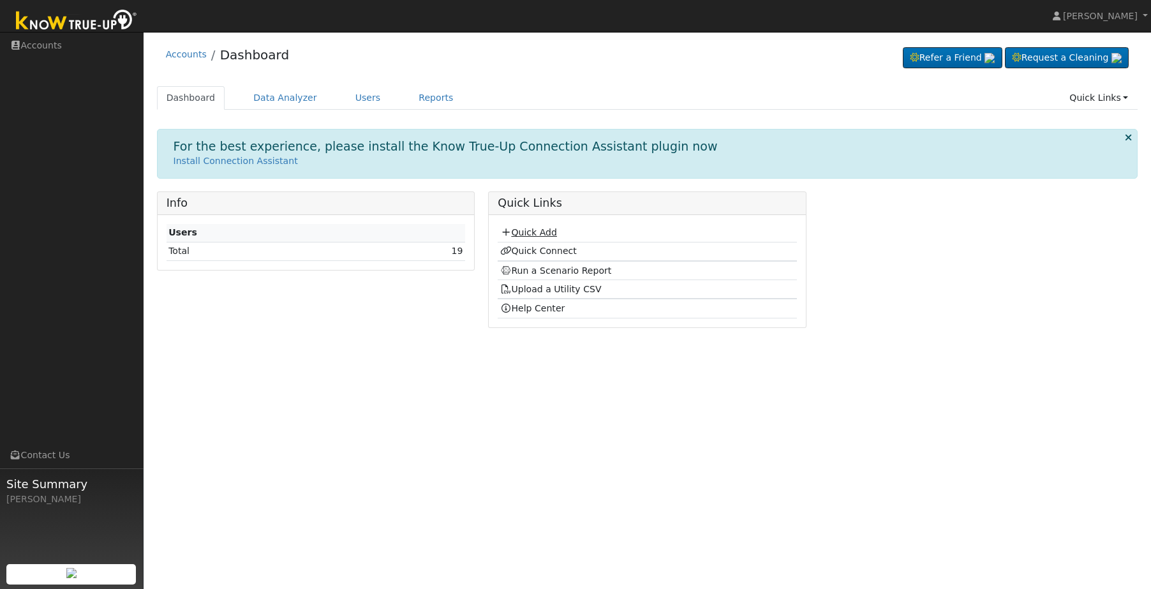
click at [521, 233] on link "Quick Add" at bounding box center [528, 232] width 57 height 10
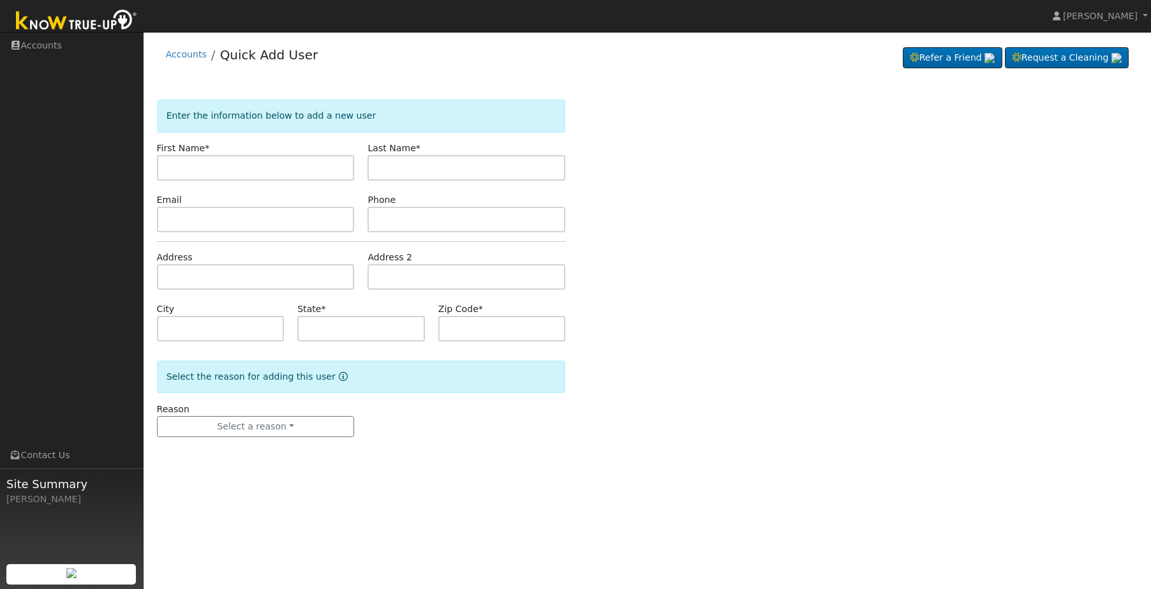
click at [252, 172] on input "text" at bounding box center [256, 168] width 198 height 26
type input "[PERSON_NAME]"
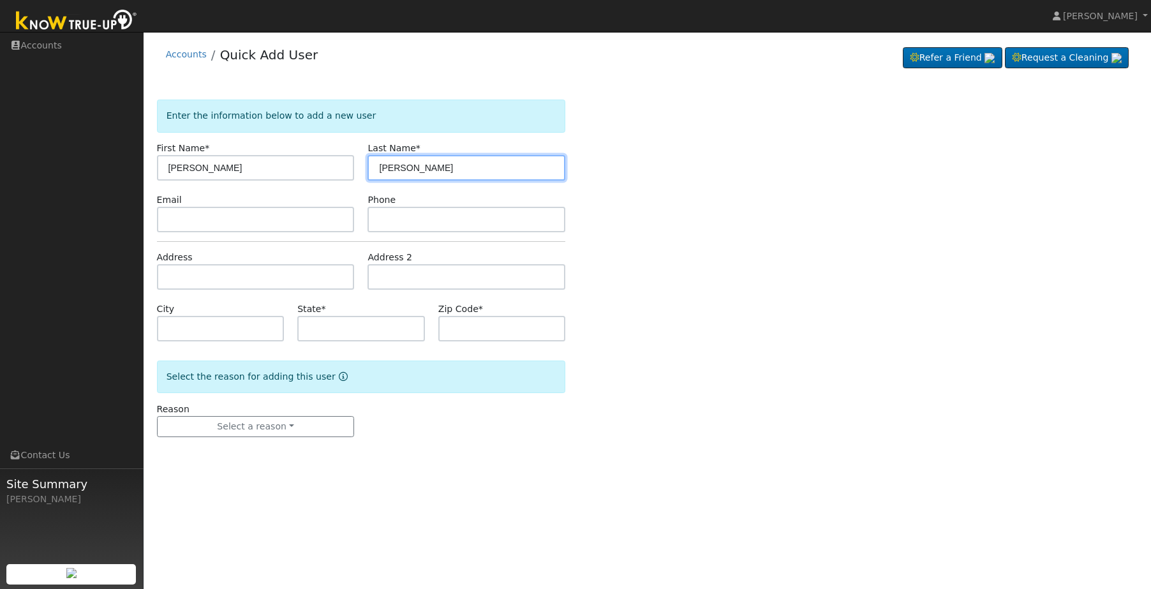
type input "[PERSON_NAME]"
click at [713, 233] on div "Enter the information below to add a new user First Name * [PERSON_NAME] Last N…" at bounding box center [647, 281] width 981 height 363
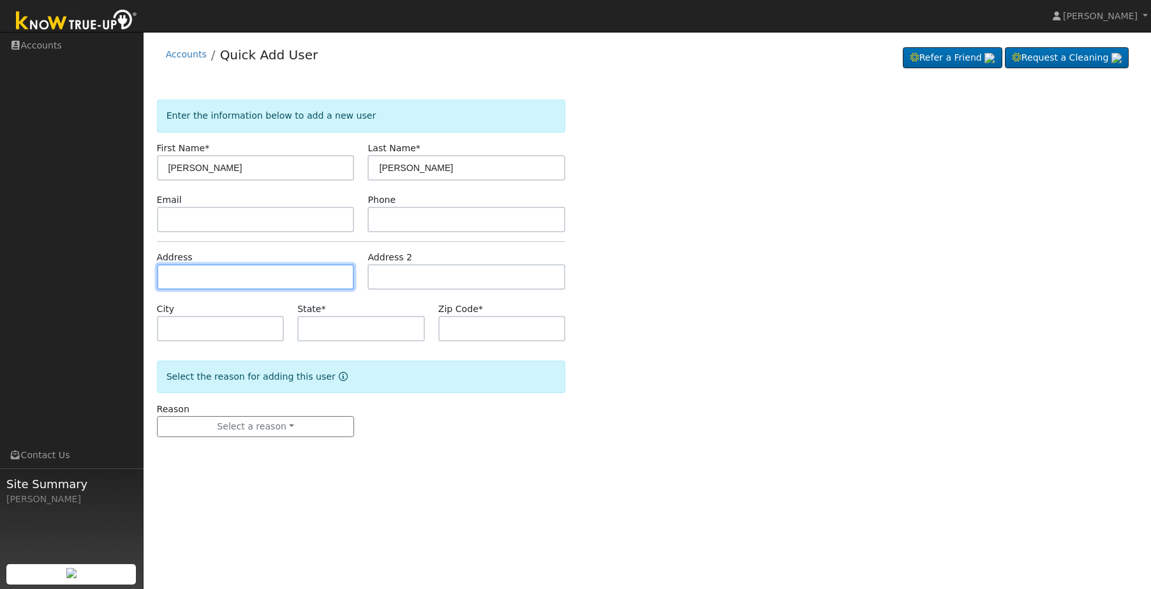
click at [230, 264] on input "text" at bounding box center [256, 277] width 198 height 26
click at [227, 283] on input "text" at bounding box center [256, 277] width 198 height 26
paste input "[STREET_ADDRESS]"
type input "[STREET_ADDRESS]"
type input "[GEOGRAPHIC_DATA]"
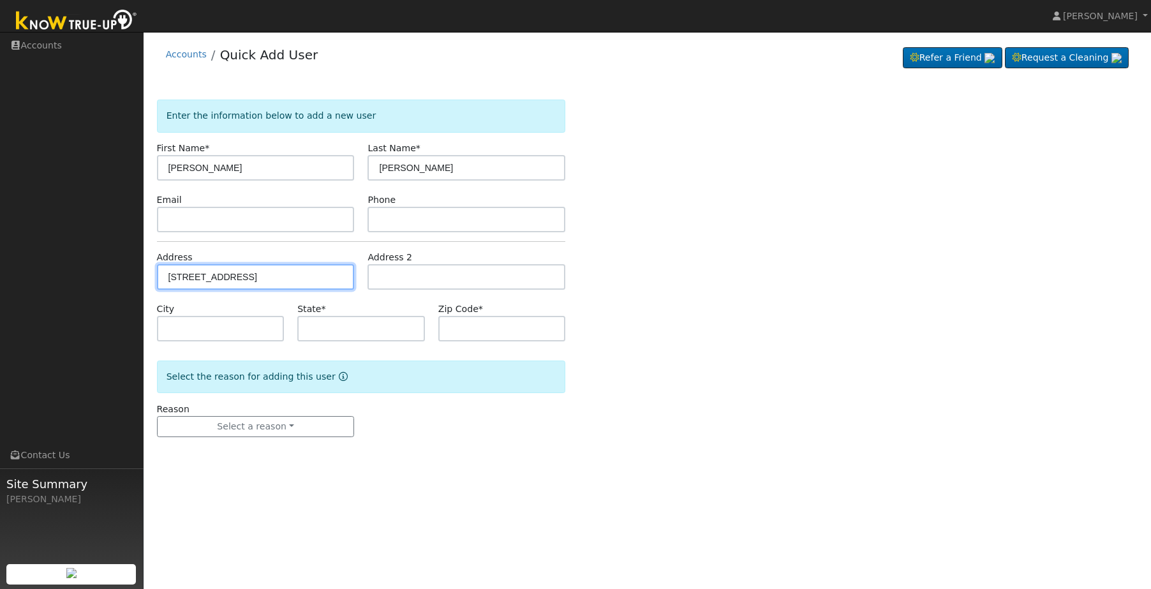
type input "CA"
type input "93726"
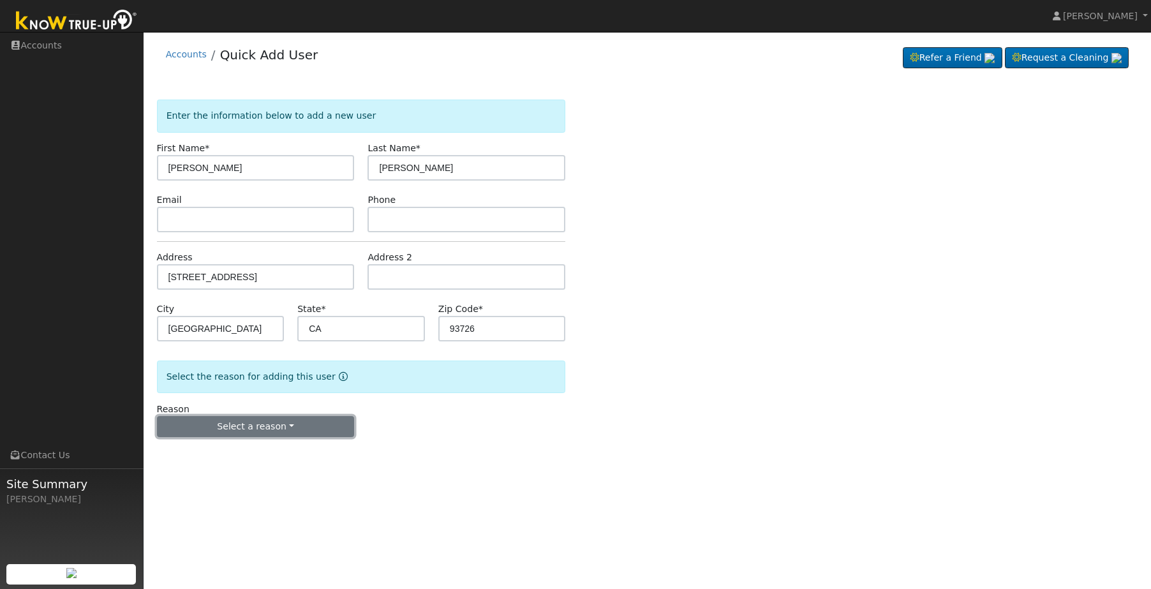
click at [327, 425] on button "Select a reason" at bounding box center [256, 427] width 198 height 22
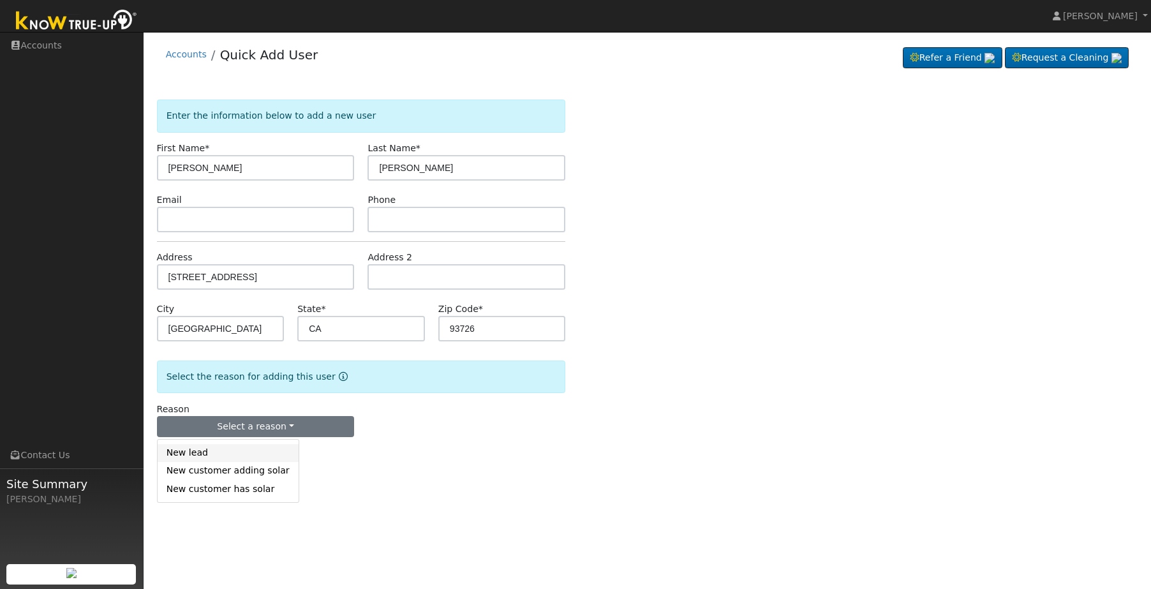
click at [265, 458] on link "New lead" at bounding box center [228, 453] width 141 height 18
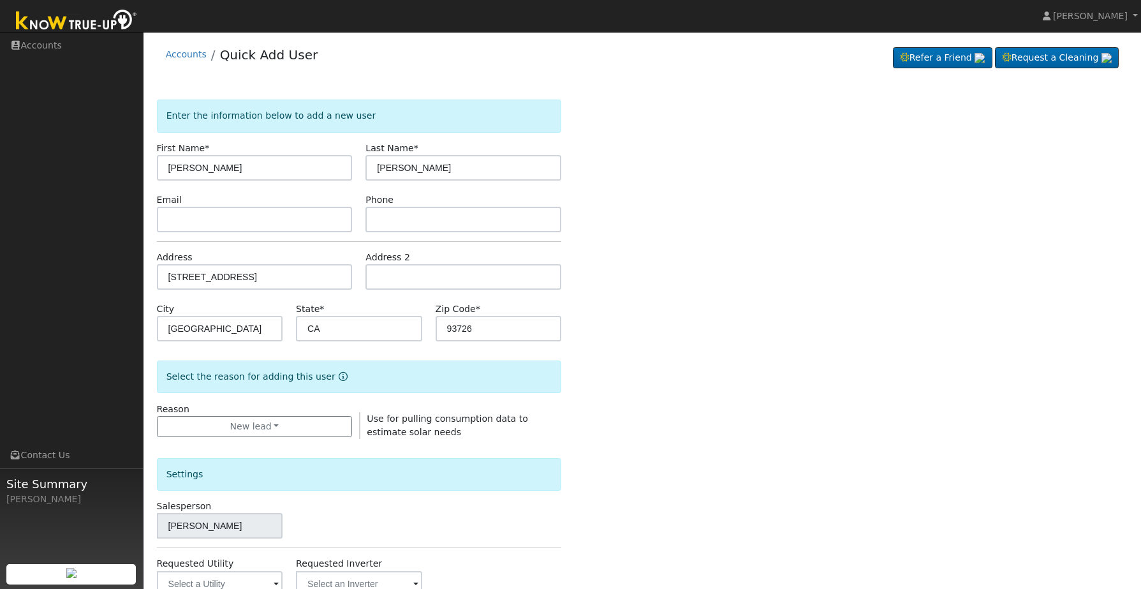
click at [659, 435] on div "Enter the information below to add a new user First Name * Irma Last Name * Flo…" at bounding box center [642, 460] width 971 height 720
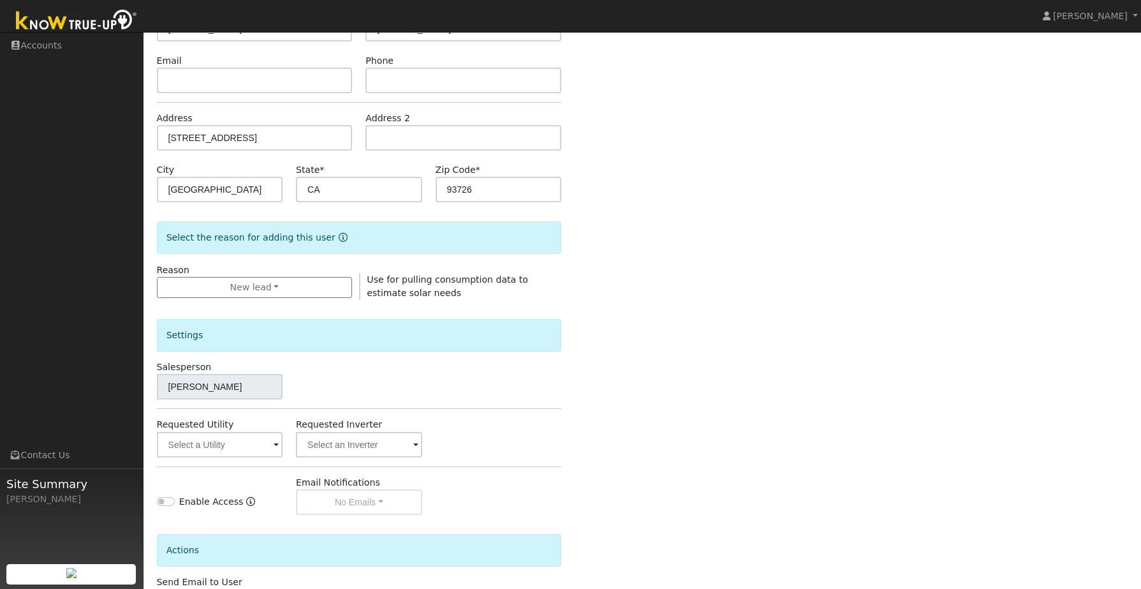
scroll to position [191, 0]
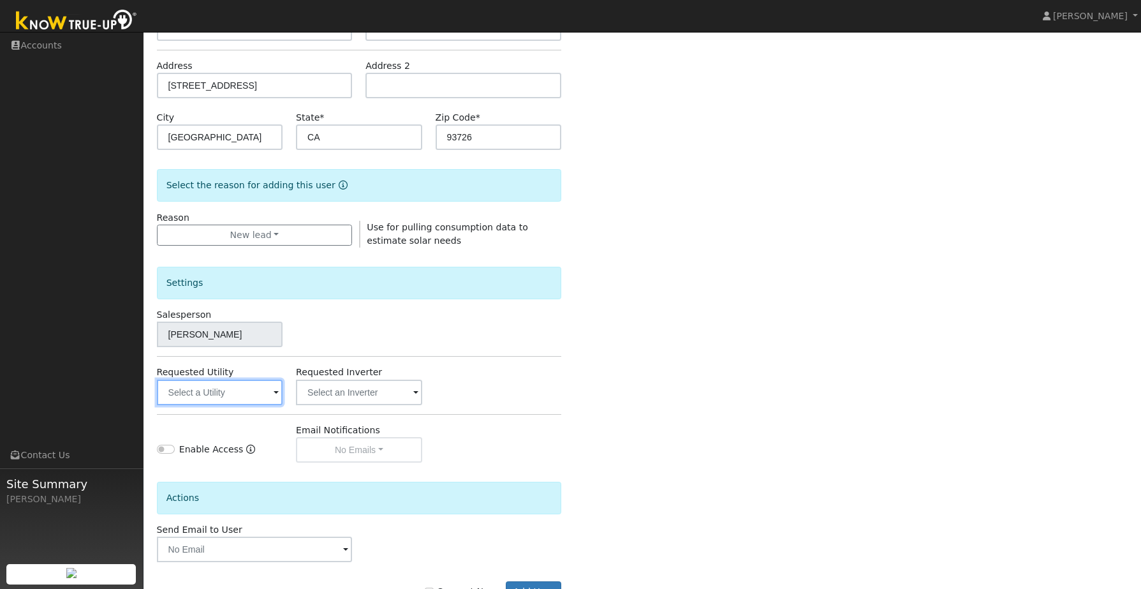
click at [240, 386] on input "text" at bounding box center [220, 393] width 126 height 26
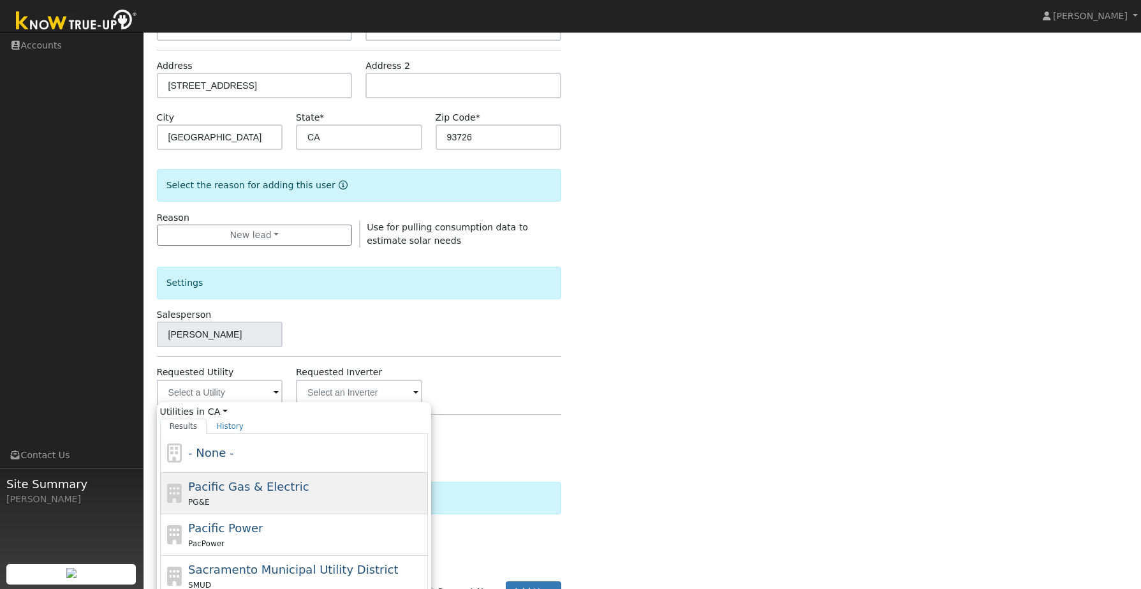
click at [271, 487] on span "Pacific Gas & Electric" at bounding box center [248, 486] width 121 height 13
type input "Pacific Gas & Electric"
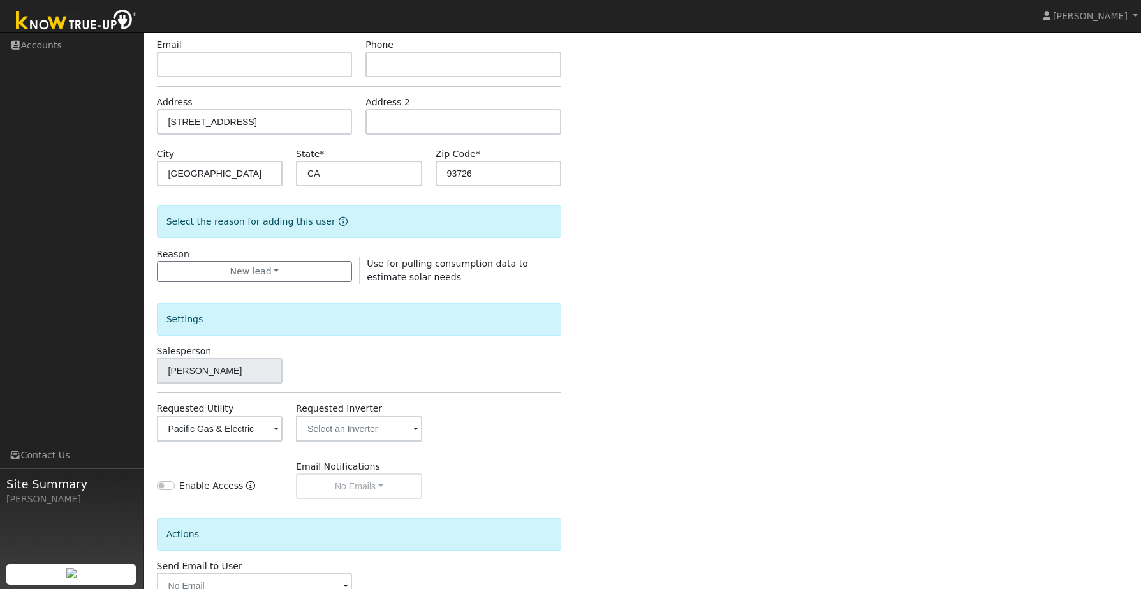
scroll to position [64, 0]
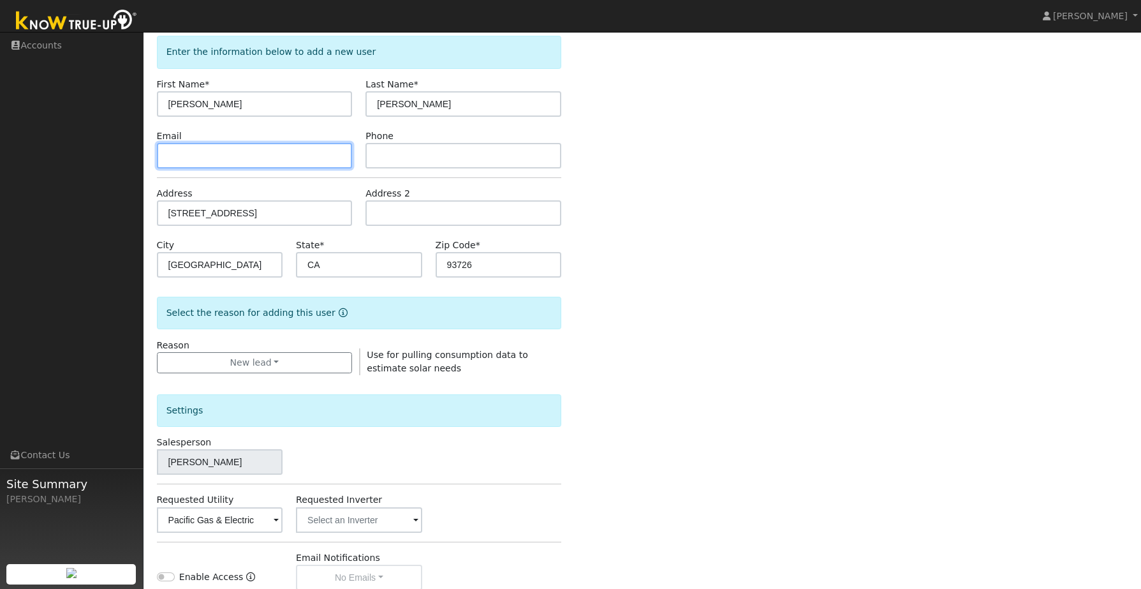
click at [208, 160] on input "text" at bounding box center [255, 156] width 196 height 26
paste input "mujerfatal@gmail.com"
click at [205, 154] on input "mujerfatal@gmail.com" at bounding box center [255, 156] width 196 height 26
click at [207, 155] on input "mujerfatal@gmail.com" at bounding box center [255, 156] width 196 height 26
type input "mujerfatal54@gmail.com"
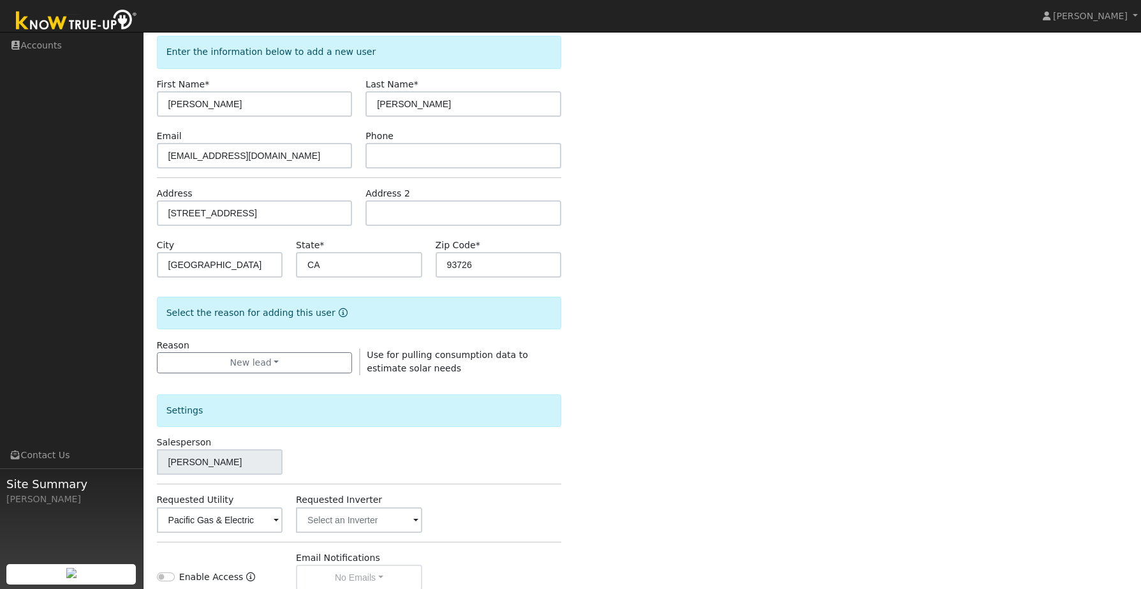
click at [814, 198] on div "Enter the information below to add a new user First Name * Irma Last Name * Flo…" at bounding box center [642, 396] width 971 height 720
click at [403, 155] on input "text" at bounding box center [464, 156] width 196 height 26
paste input "3234216205"
type input "3234216205"
click at [735, 203] on div "Enter the information below to add a new user First Name * Irma Last Name * Flo…" at bounding box center [642, 396] width 971 height 720
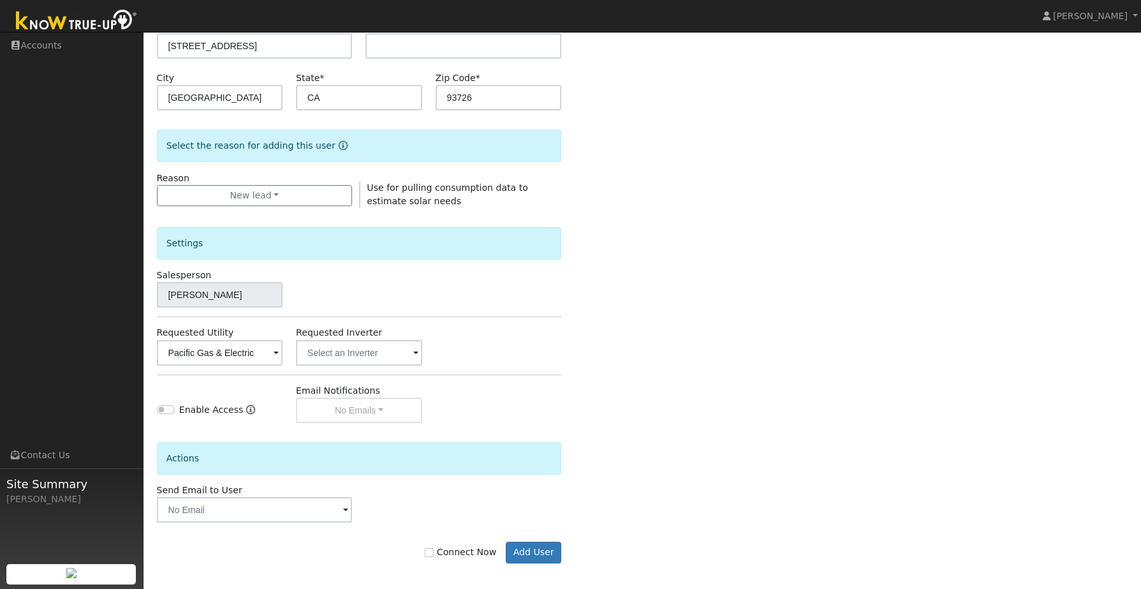
scroll to position [237, 0]
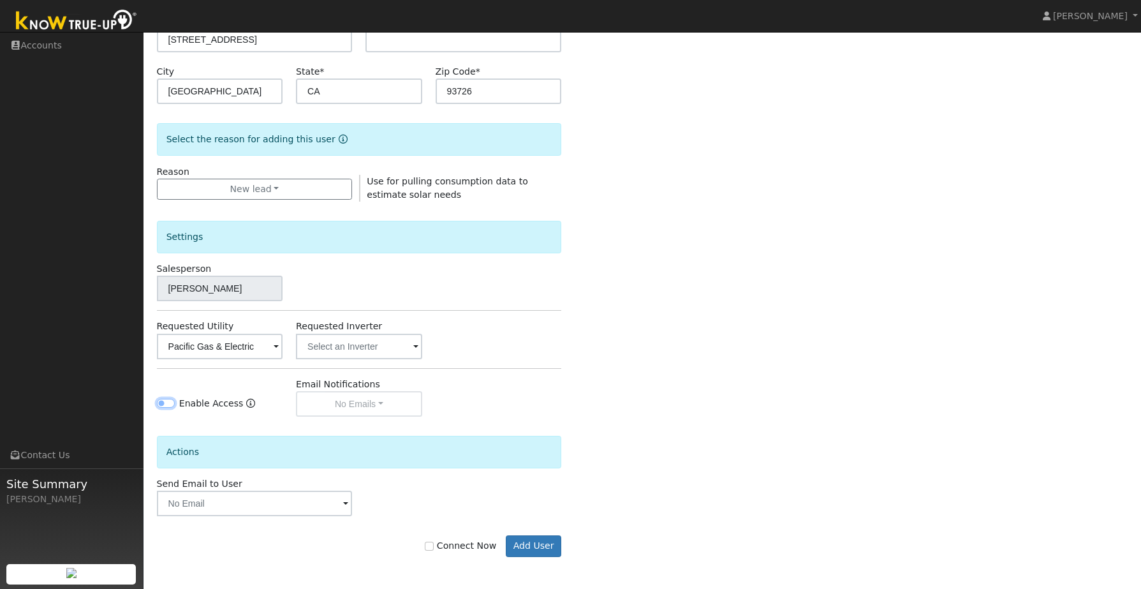
click at [168, 406] on input "Enable Access" at bounding box center [166, 403] width 18 height 9
checkbox input "true"
click at [477, 550] on label "Connect Now" at bounding box center [460, 545] width 71 height 13
click at [434, 550] on input "Connect Now" at bounding box center [429, 546] width 9 height 9
checkbox input "true"
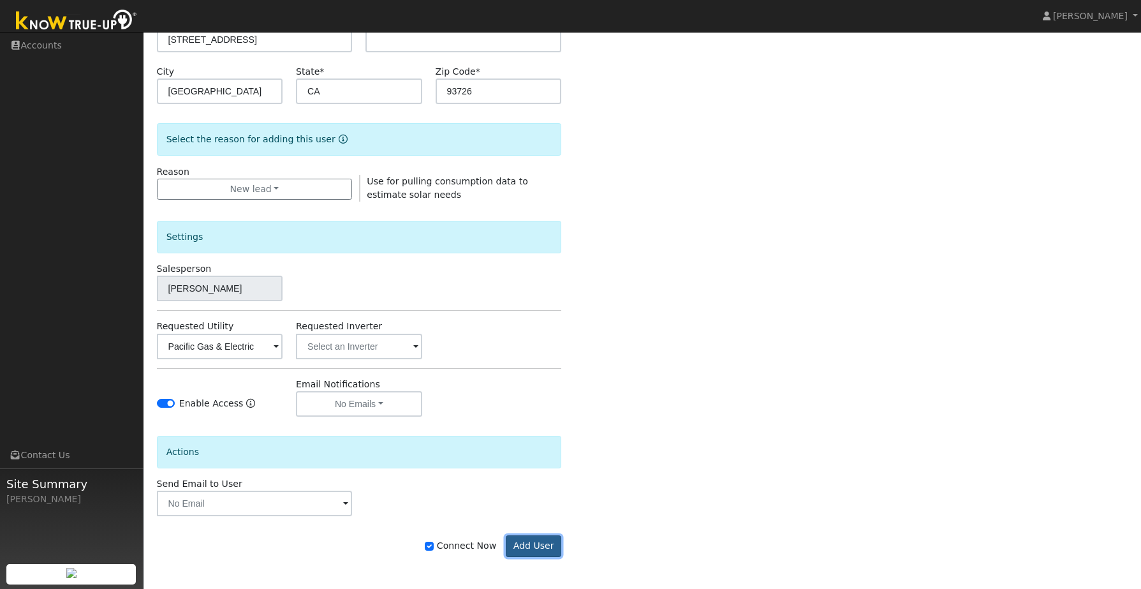
click at [529, 550] on button "Add User" at bounding box center [533, 546] width 55 height 22
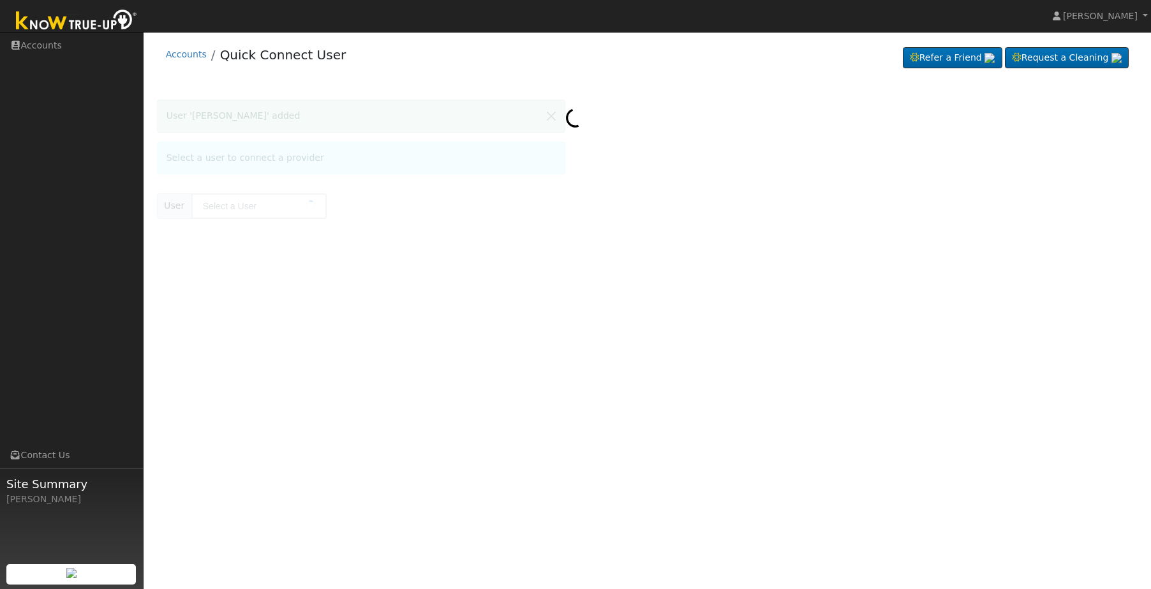
type input "[PERSON_NAME]"
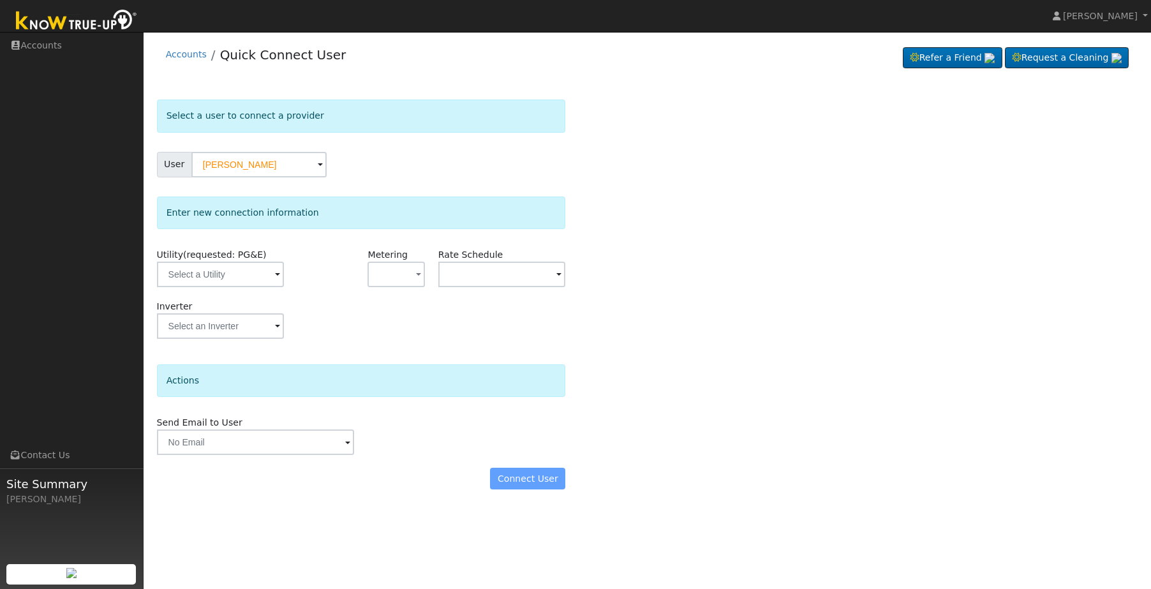
click at [253, 297] on div "Utility (requested: PG&E)" at bounding box center [220, 274] width 141 height 52
click at [255, 277] on input "text" at bounding box center [221, 275] width 128 height 26
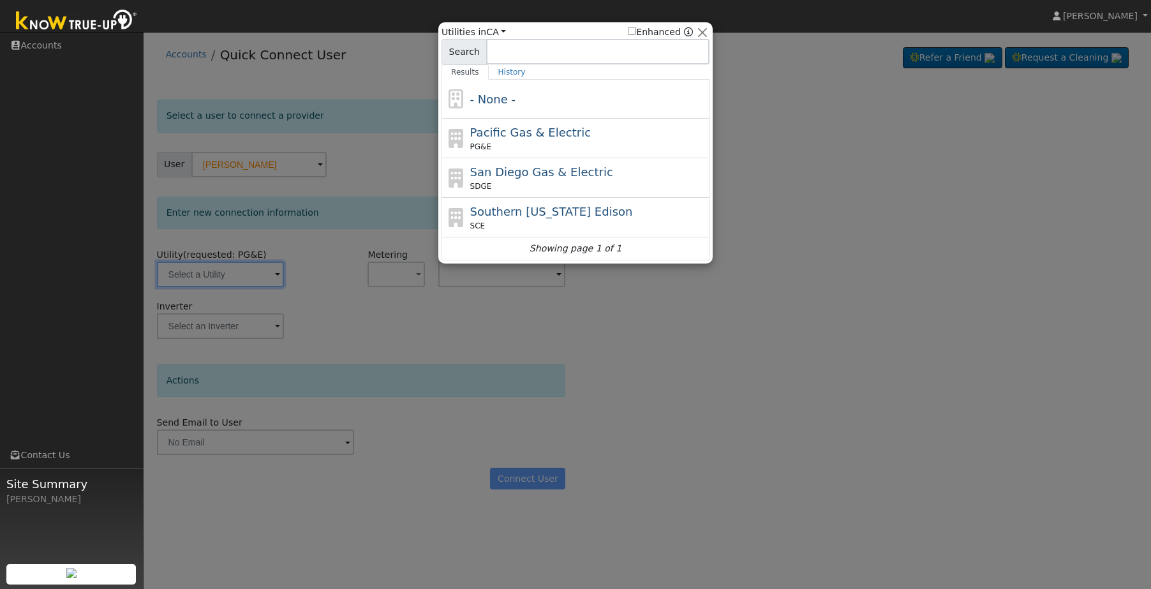
click at [478, 339] on div at bounding box center [575, 294] width 1151 height 589
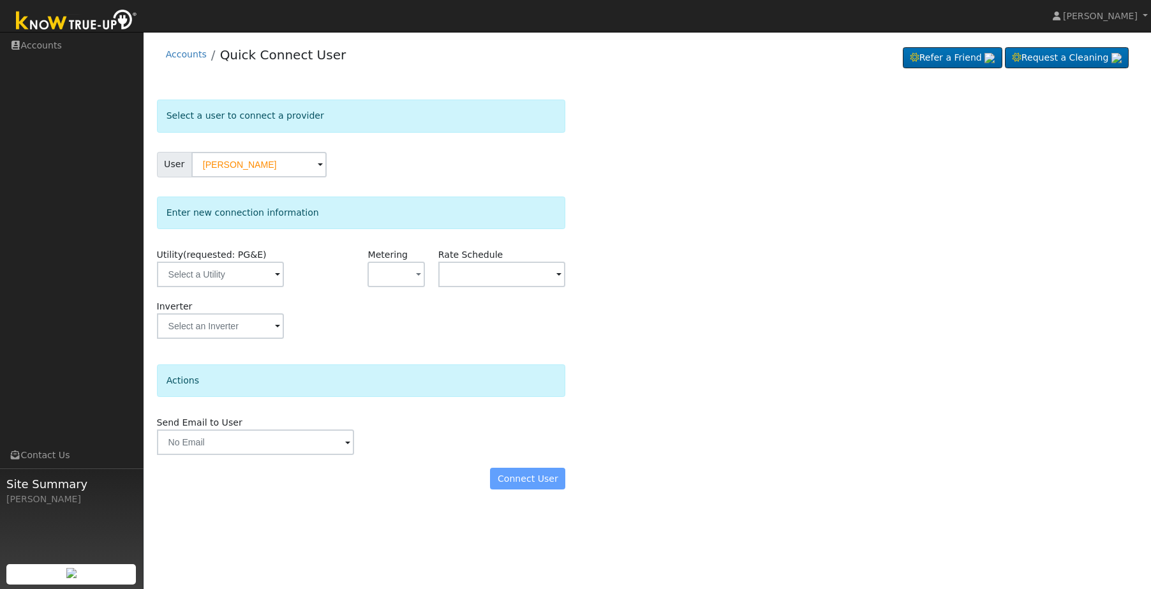
click at [523, 474] on div "Connect User" at bounding box center [361, 479] width 422 height 22
click at [282, 454] on input "text" at bounding box center [256, 442] width 198 height 26
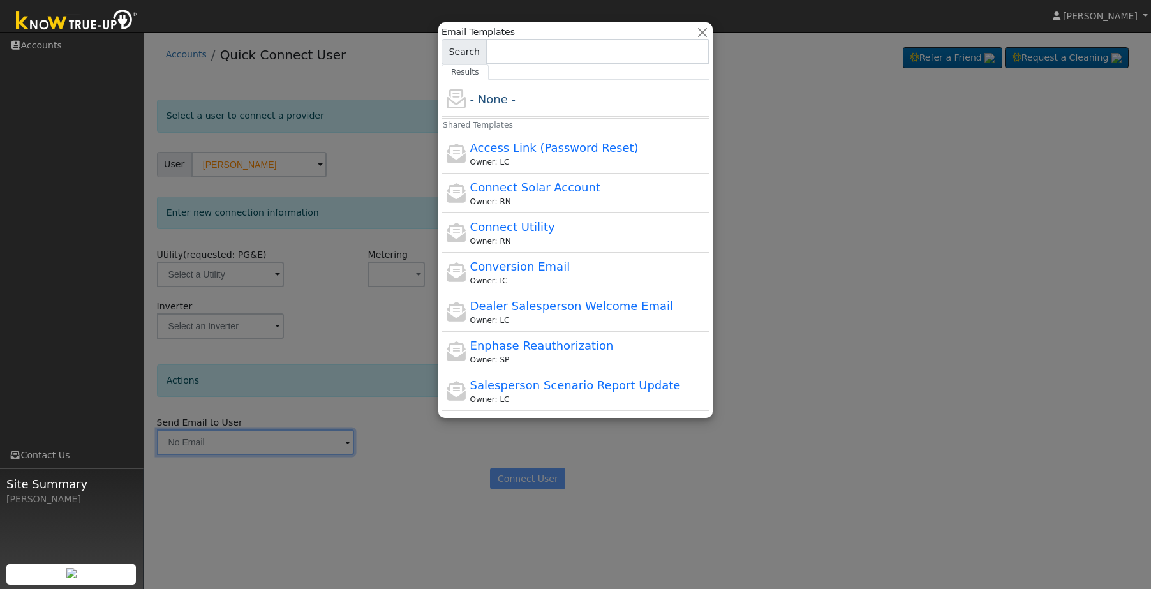
click at [430, 473] on div at bounding box center [575, 294] width 1151 height 589
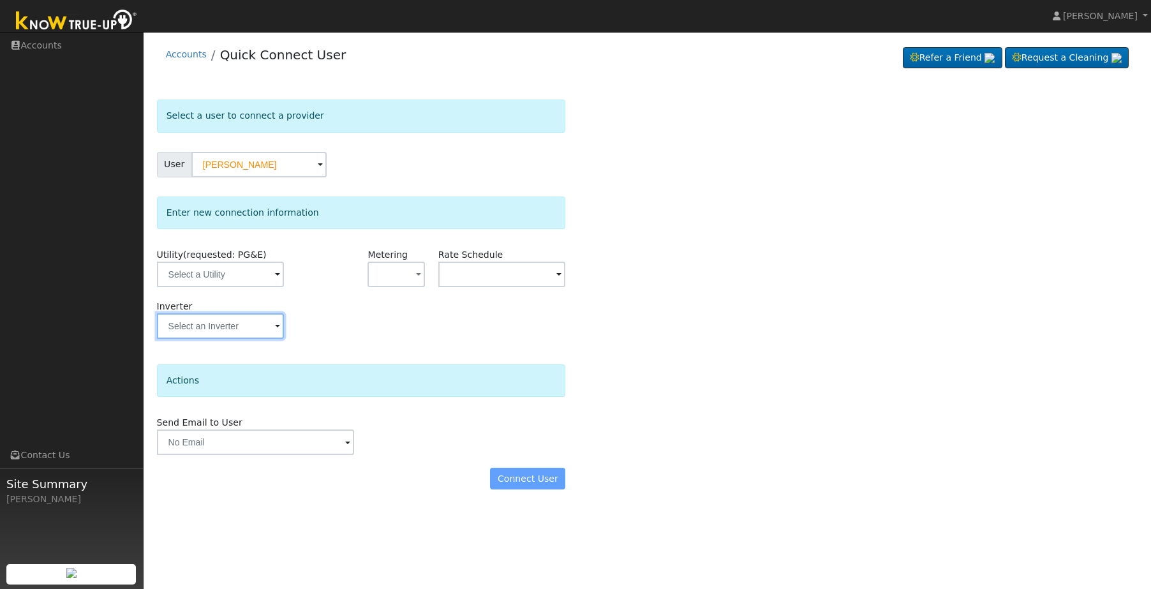
click at [249, 287] on input "text" at bounding box center [221, 275] width 128 height 26
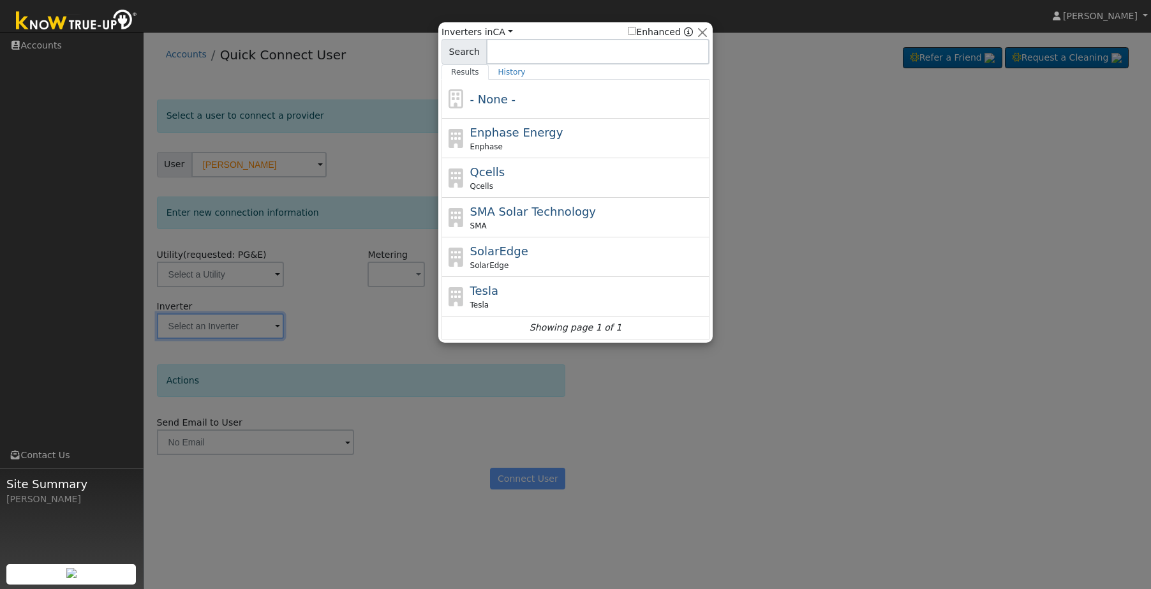
click at [374, 380] on div at bounding box center [575, 294] width 1151 height 589
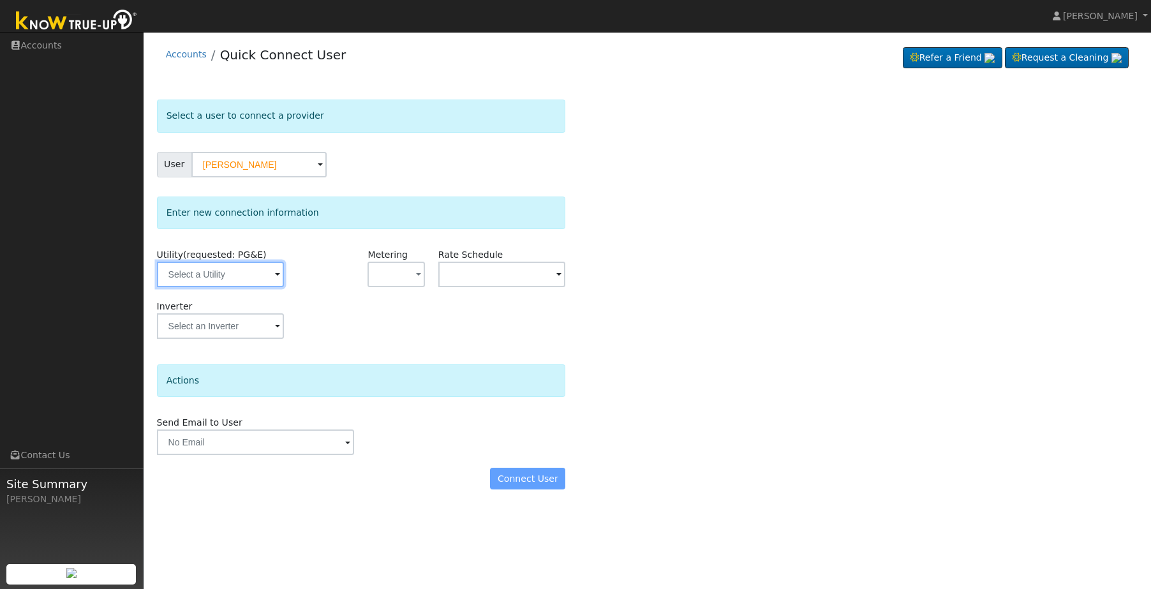
click at [244, 278] on input "text" at bounding box center [221, 275] width 128 height 26
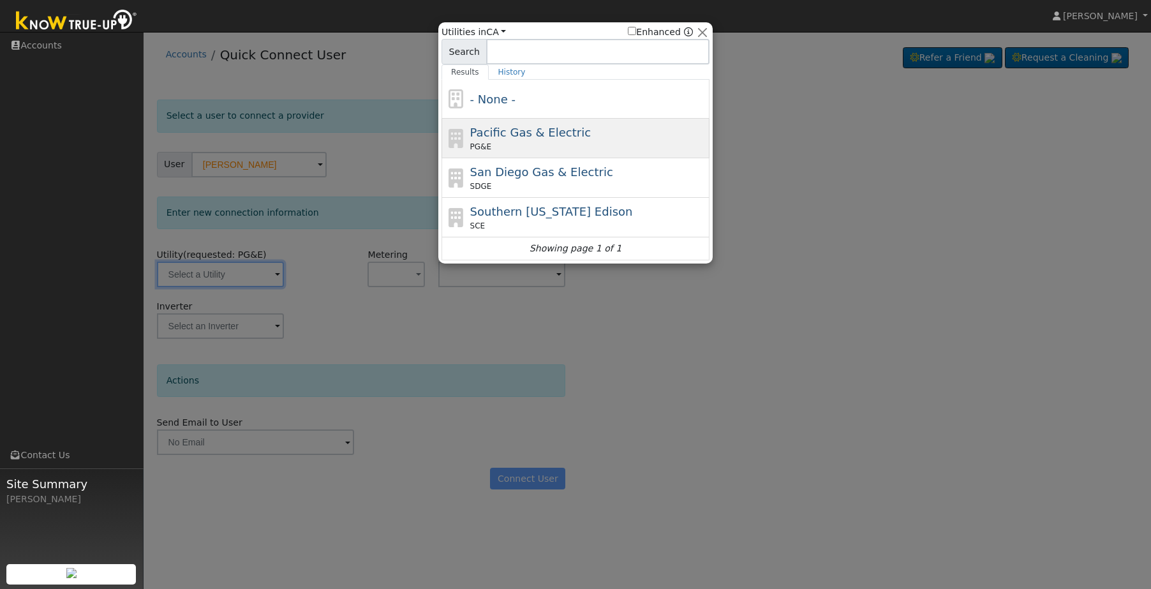
click at [541, 131] on span "Pacific Gas & Electric" at bounding box center [530, 132] width 121 height 13
type input "PG&E"
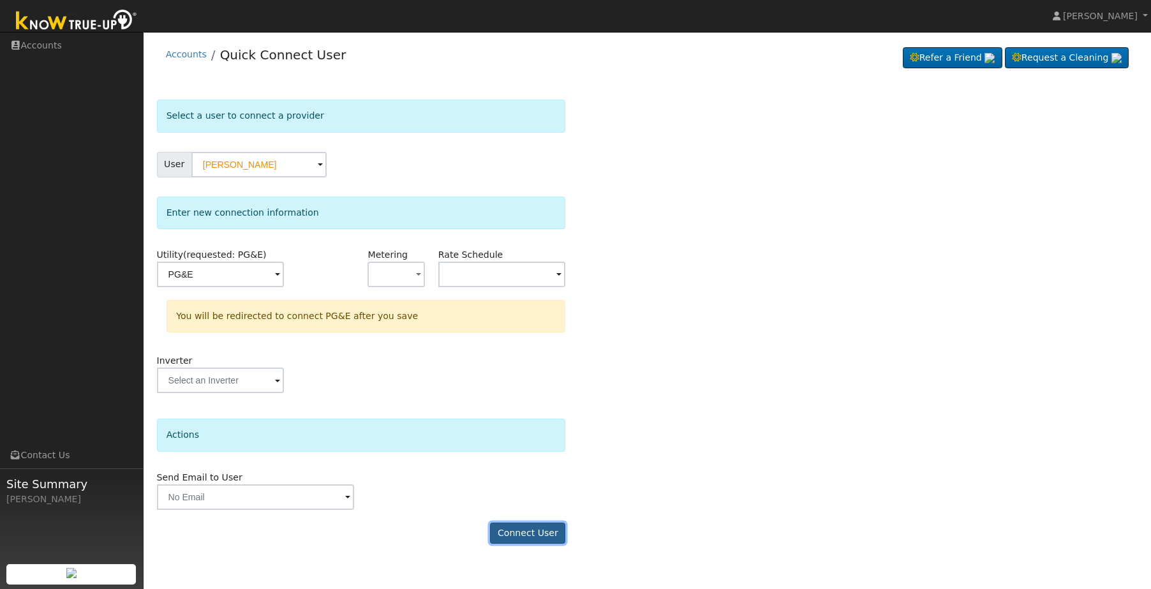
click at [536, 536] on button "Connect User" at bounding box center [527, 533] width 75 height 22
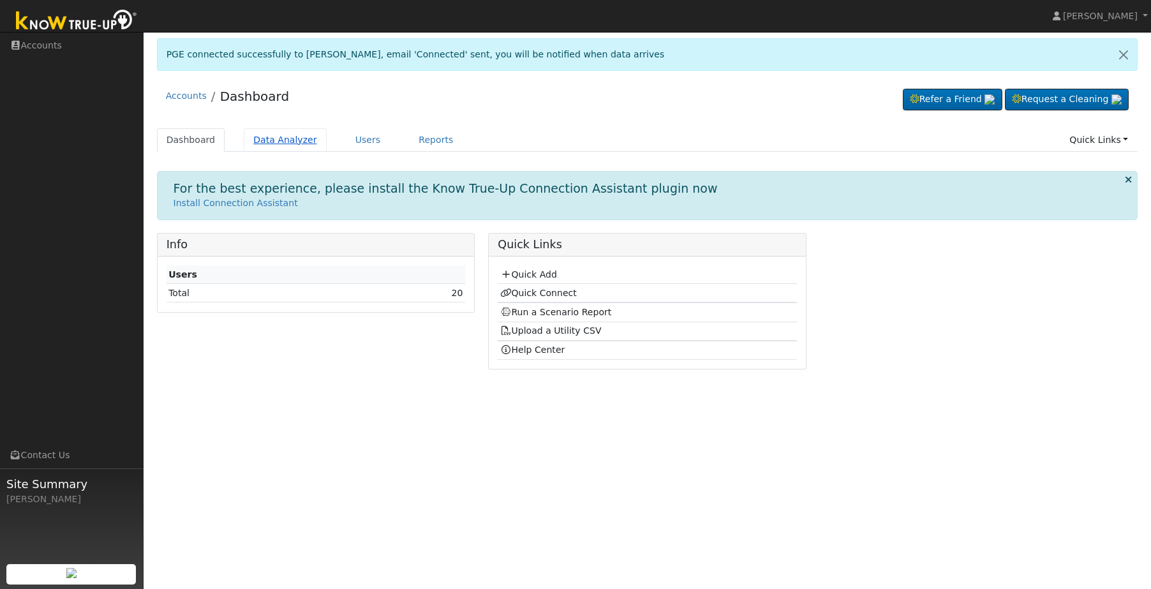
click at [269, 142] on link "Data Analyzer" at bounding box center [285, 140] width 83 height 24
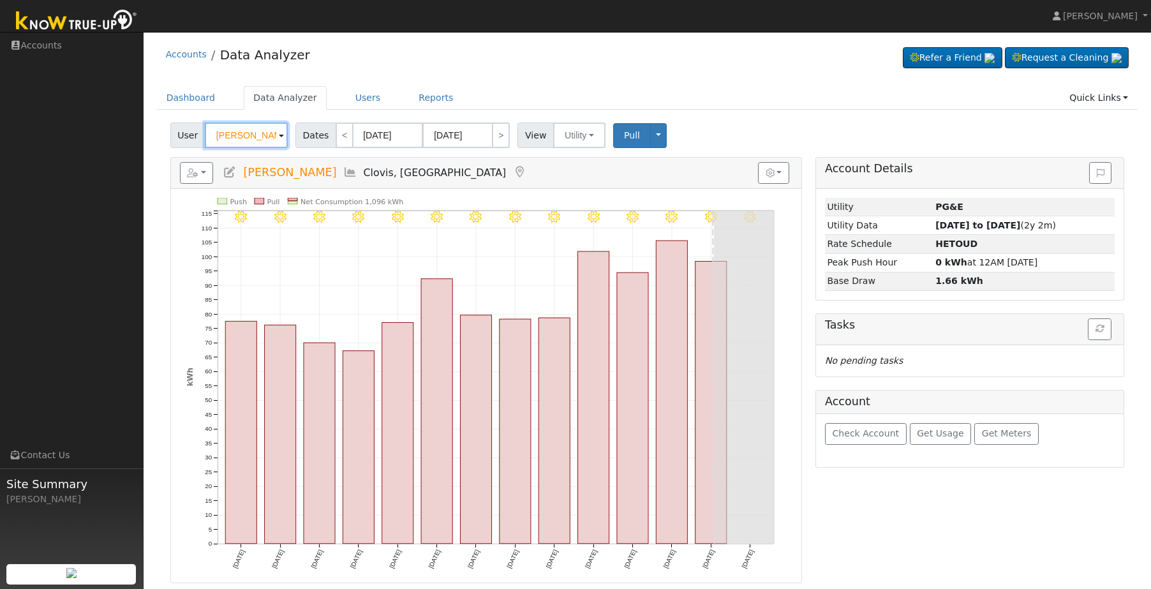
click at [258, 135] on input "Olivia Flores" at bounding box center [246, 135] width 83 height 26
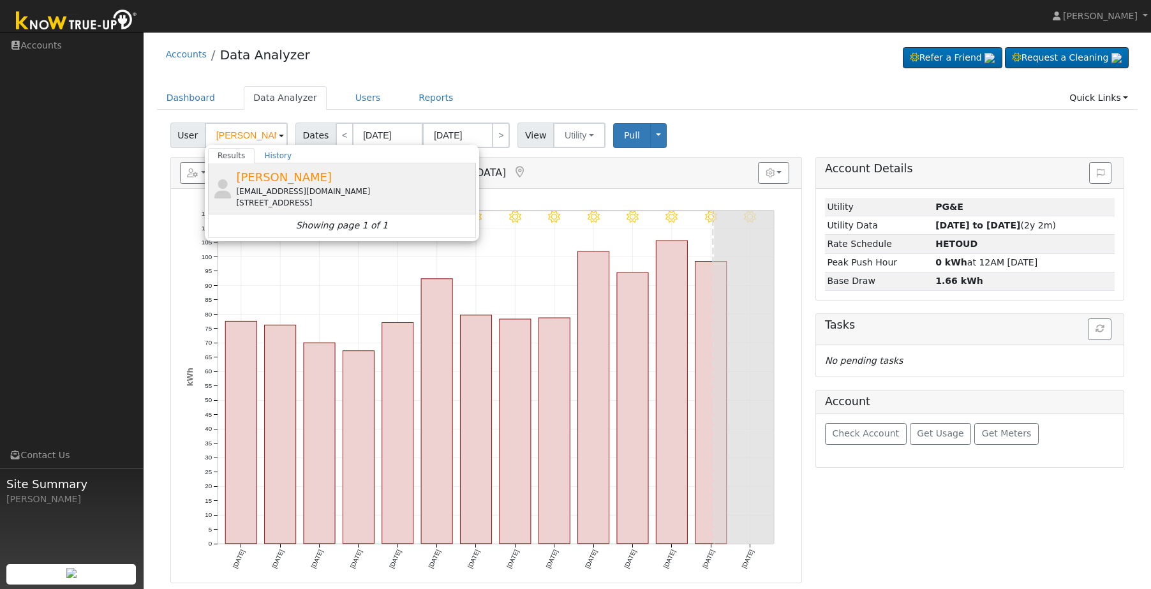
click at [302, 182] on div "Irma Flores mujerfatal54@gmail.com 4235 North Augusta Street, Fresno, CA 93726" at bounding box center [354, 188] width 237 height 40
type input "Irma Flores"
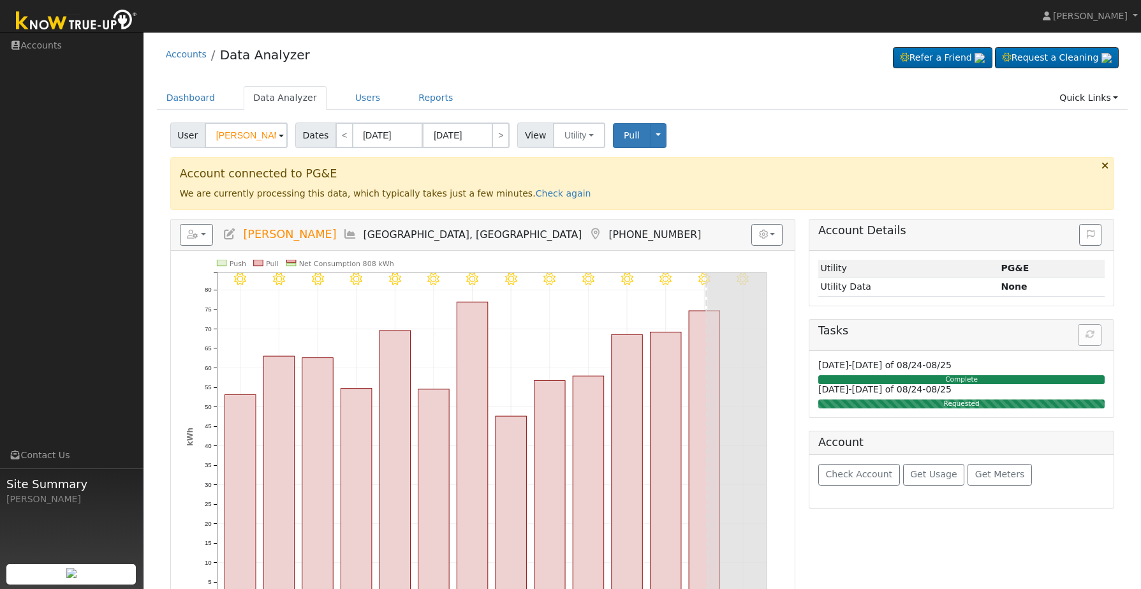
click at [1109, 166] on icon at bounding box center [1105, 166] width 7 height 10
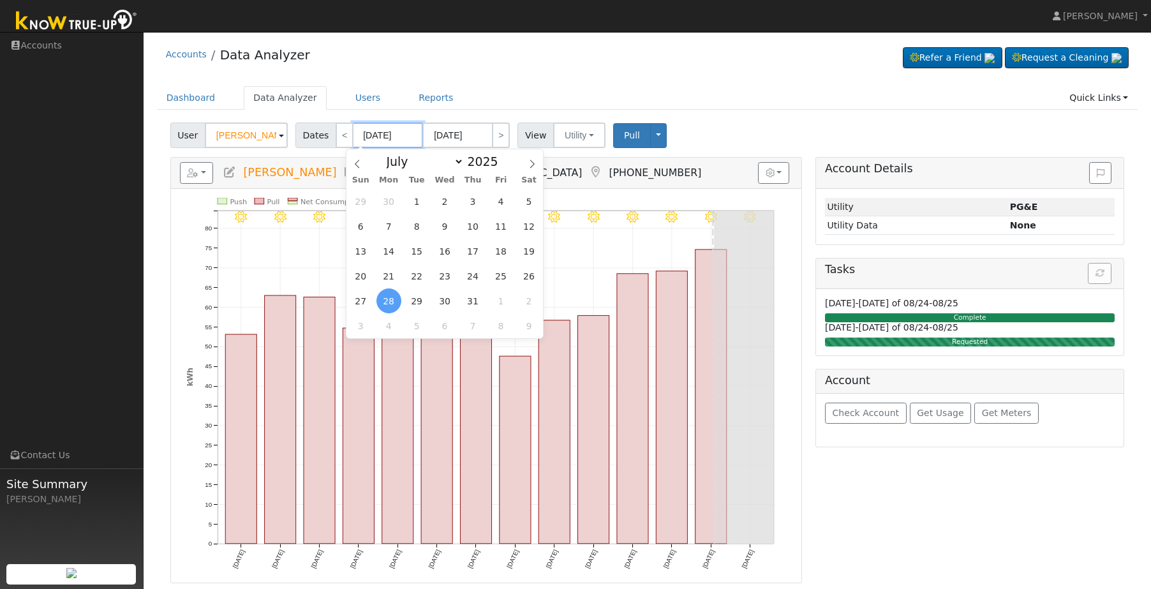
click at [388, 132] on input "07/28/2025" at bounding box center [388, 135] width 70 height 26
click at [408, 133] on input "07/28/2025" at bounding box center [388, 135] width 70 height 26
type input "08/10/0202"
type input "202"
type input "07/28/202"
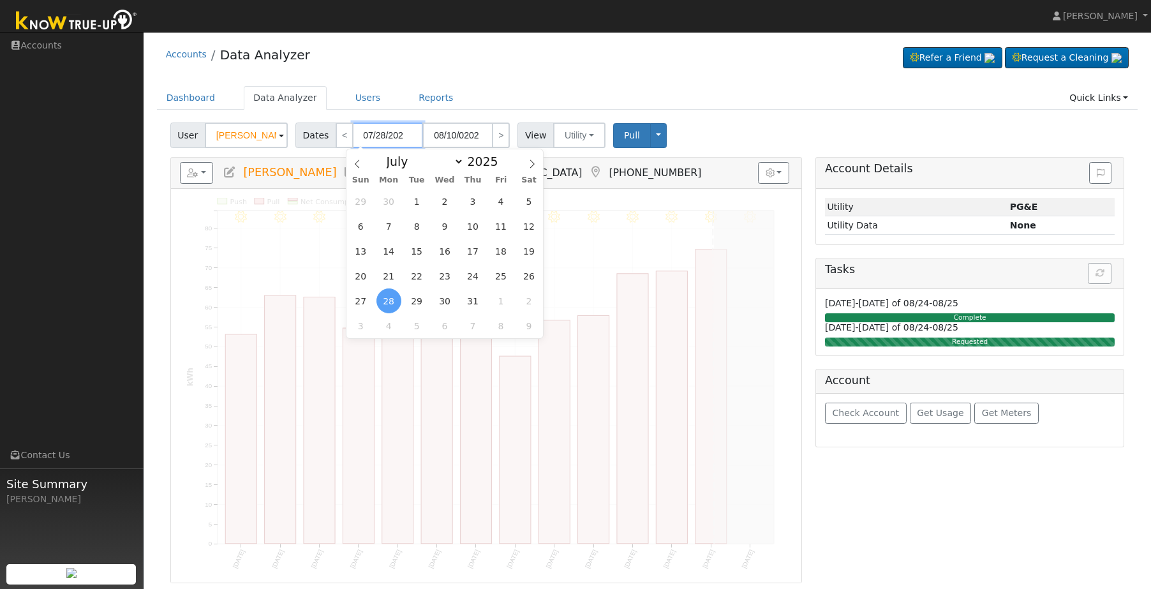
type input "08/10/2024"
type input "2024"
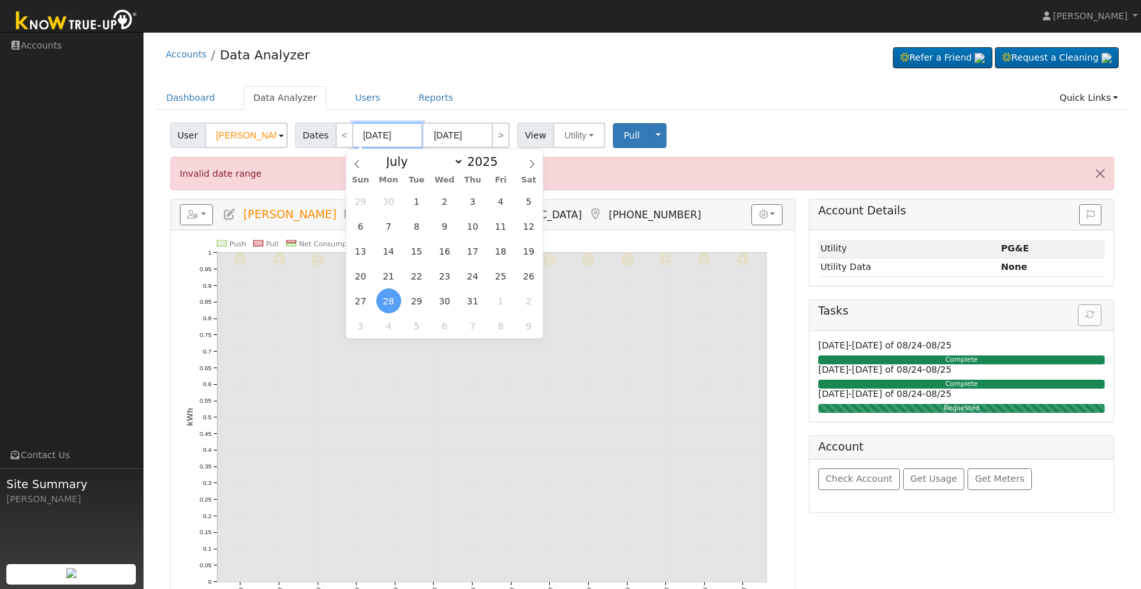
type input "07/28/2024"
click at [436, 131] on input "08/10/2024" at bounding box center [457, 135] width 70 height 26
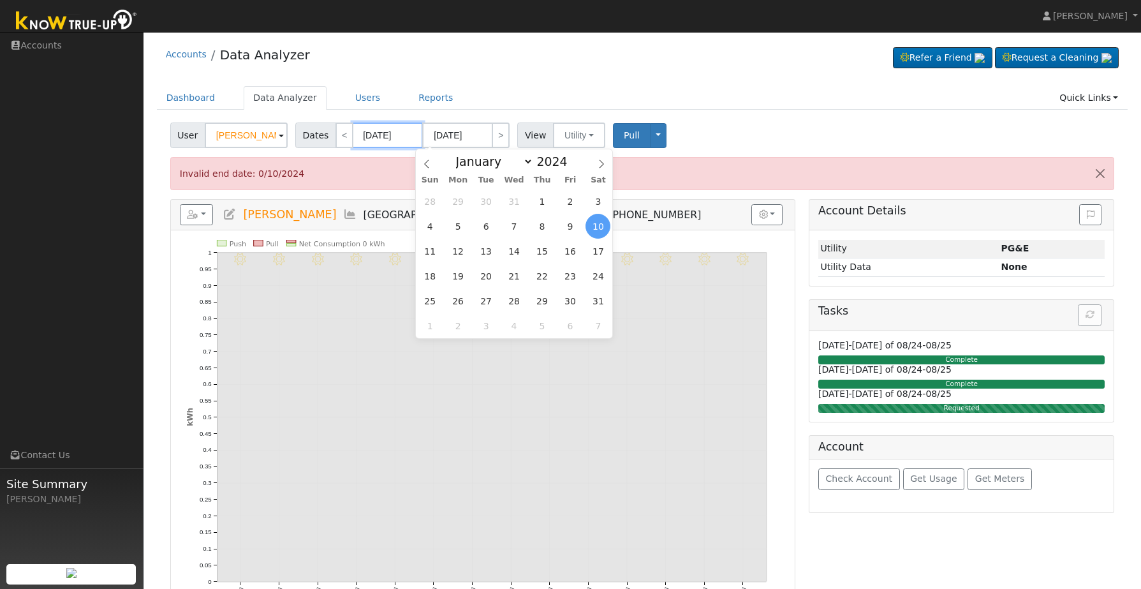
click at [376, 129] on input "07/28/2024" at bounding box center [388, 135] width 70 height 26
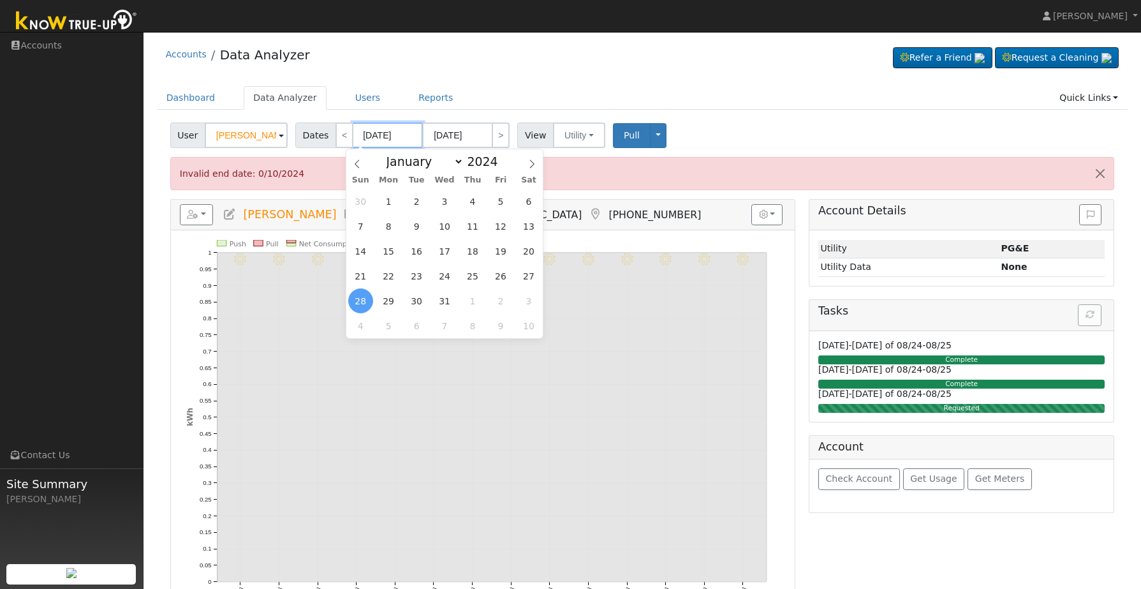
click at [379, 134] on input "07/28/2024" at bounding box center [388, 135] width 70 height 26
type input "07/15/2024"
type input "07/2/2024"
type input "08/02/2024"
type input "07//2024"
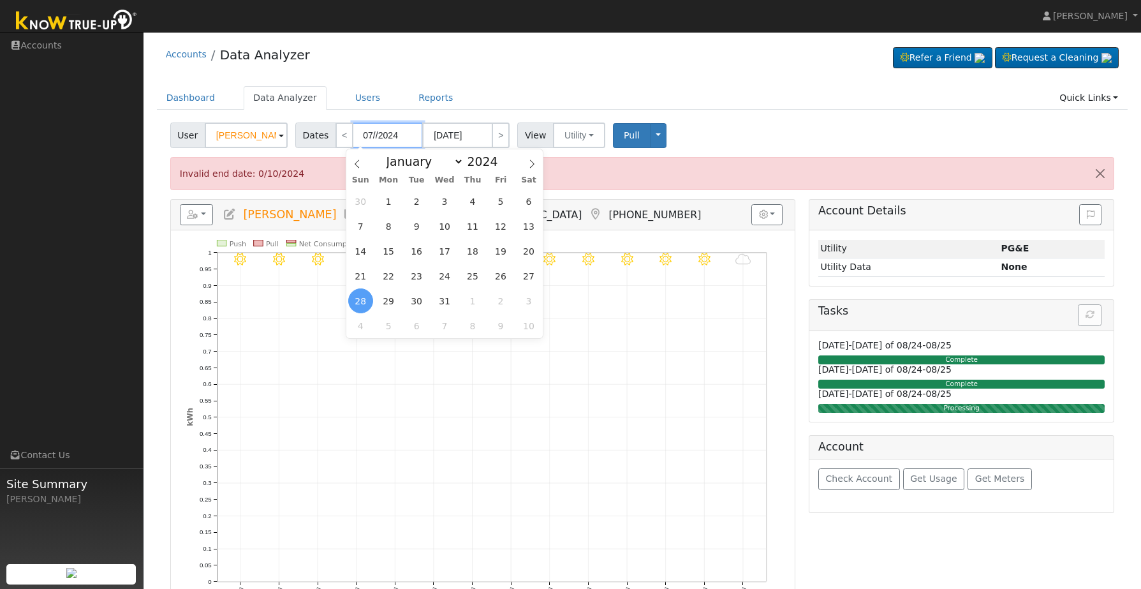
type input "07/31/2024"
type input "07/1/2024"
type input "07/23/2024"
type input "07/10/2024"
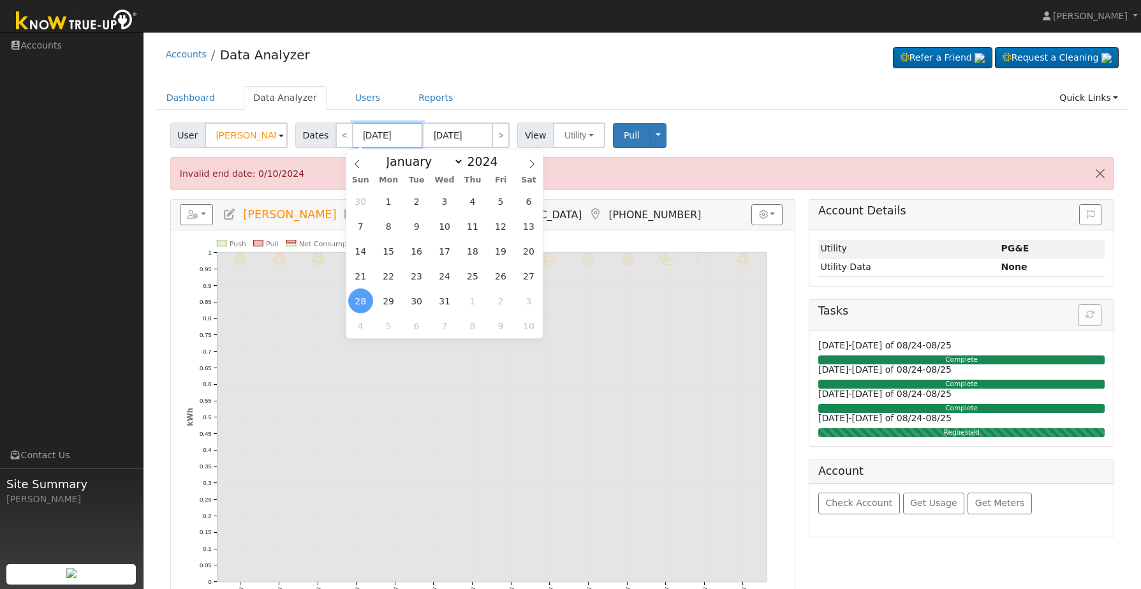
click at [363, 133] on input "07/10/2024" at bounding box center [388, 135] width 70 height 26
click at [365, 128] on input "07/10/2024" at bounding box center [388, 135] width 70 height 26
type input "0/10/2024"
type input "08/10/2024"
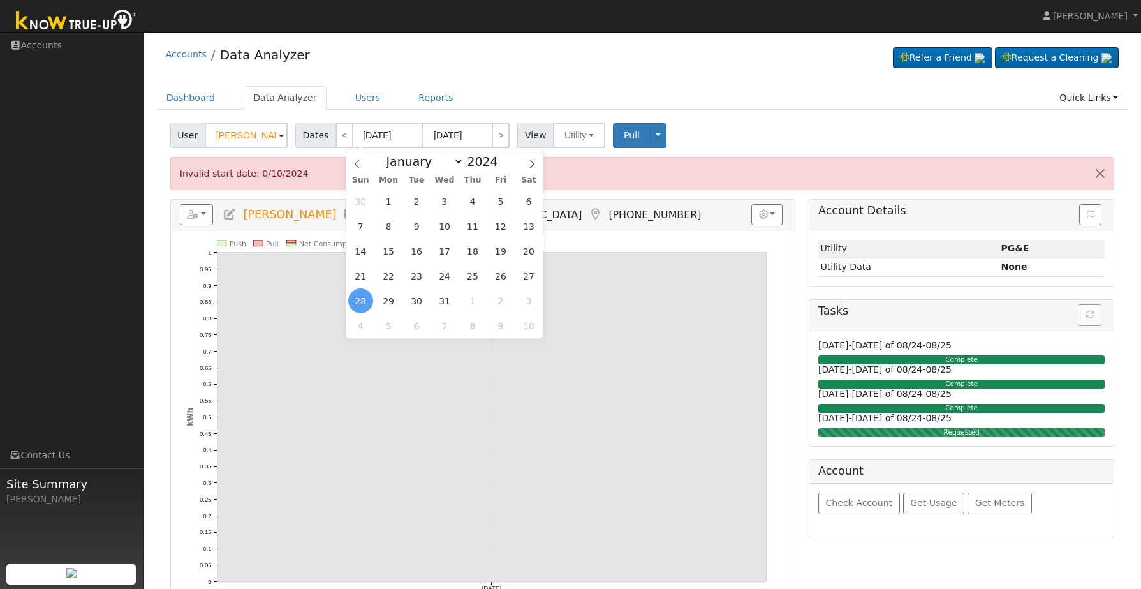
click at [784, 122] on div "User Irma Flores Account Default Account Default Account 4235 North Augusta Str…" at bounding box center [642, 133] width 949 height 30
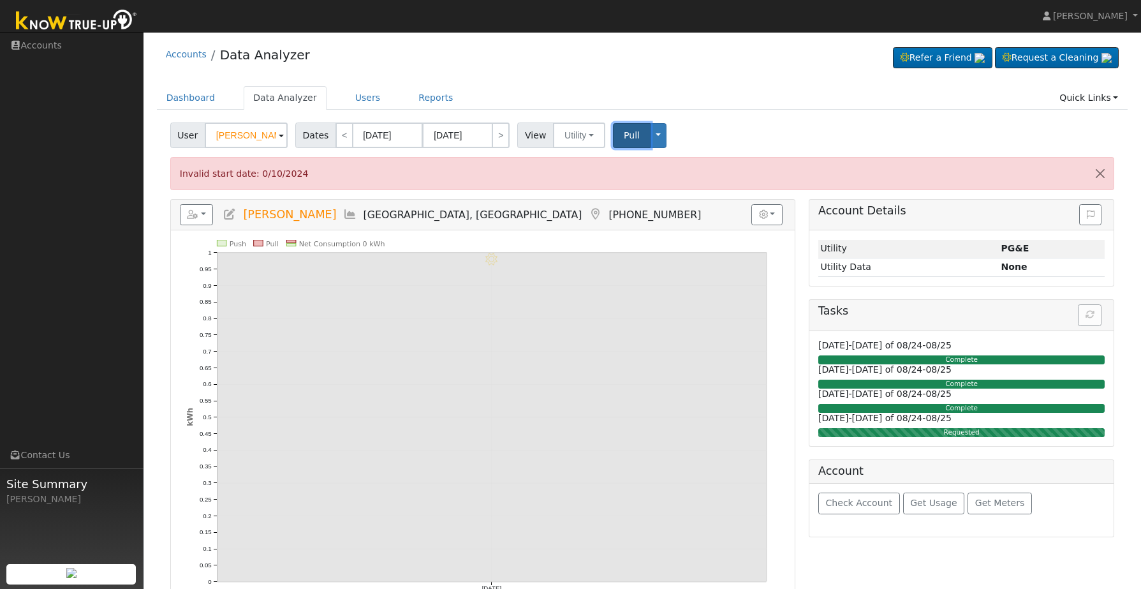
click at [621, 147] on button "Pull" at bounding box center [632, 135] width 38 height 25
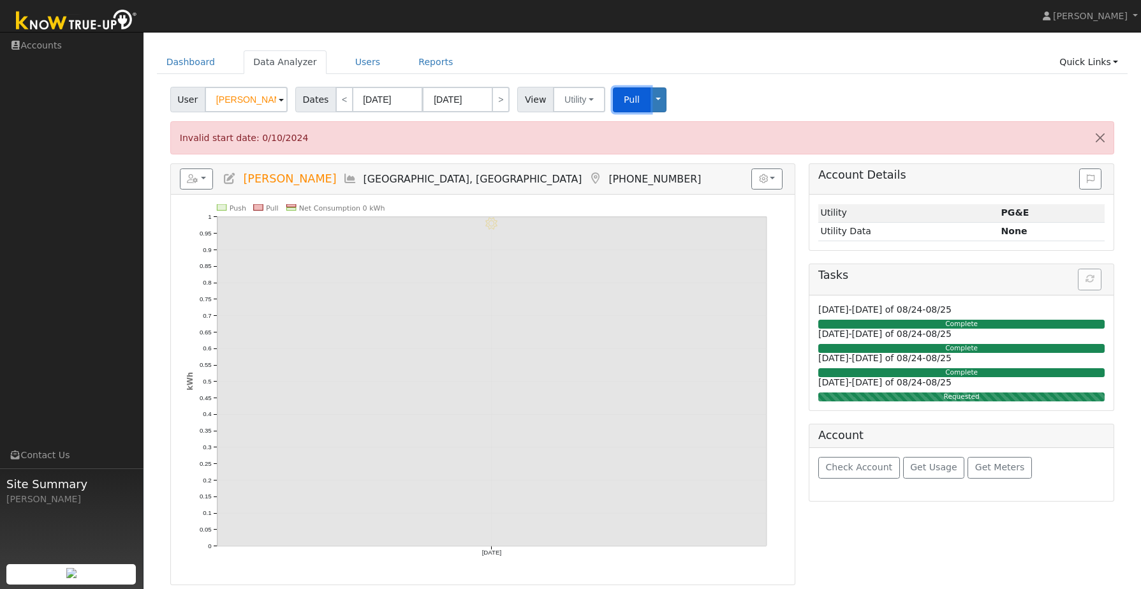
scroll to position [38, 0]
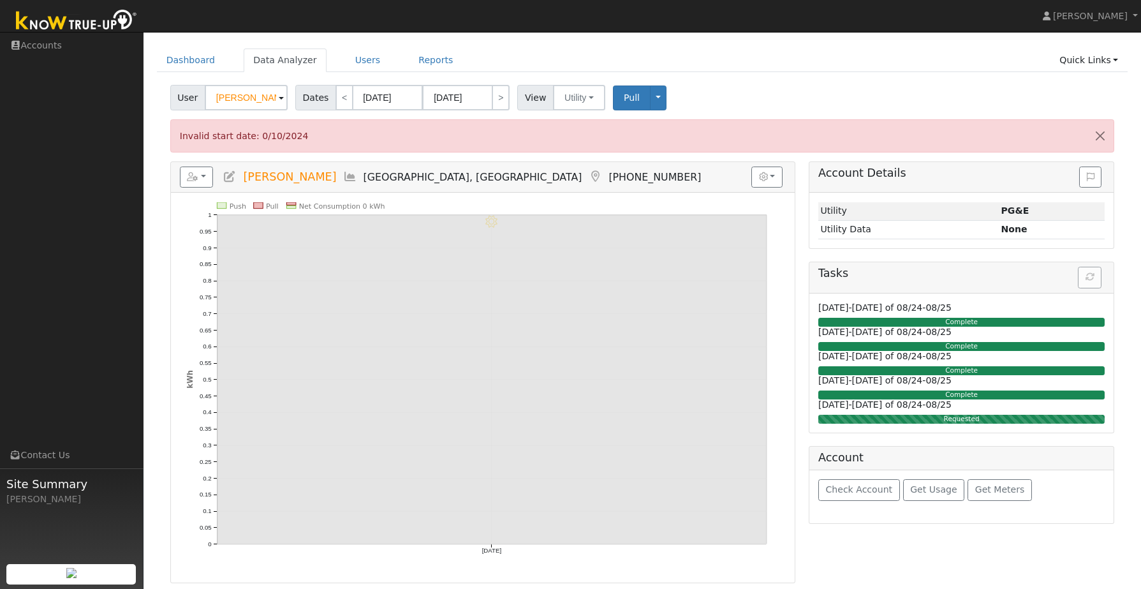
click at [811, 92] on div "User Irma Flores Account Default Account Default Account 4235 North Augusta Str…" at bounding box center [642, 95] width 949 height 30
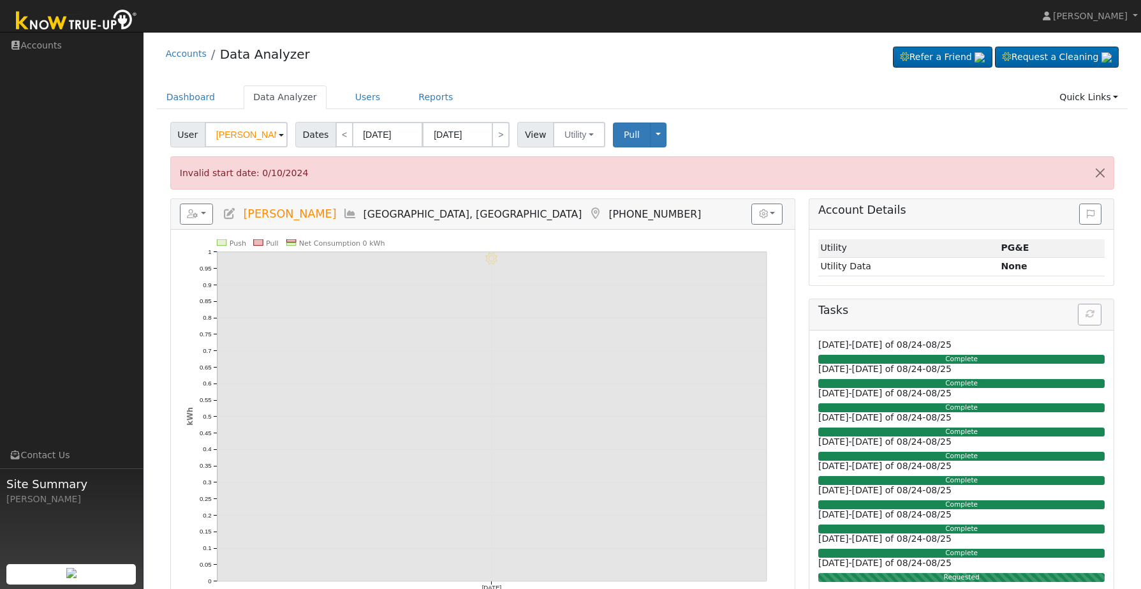
scroll to position [0, 0]
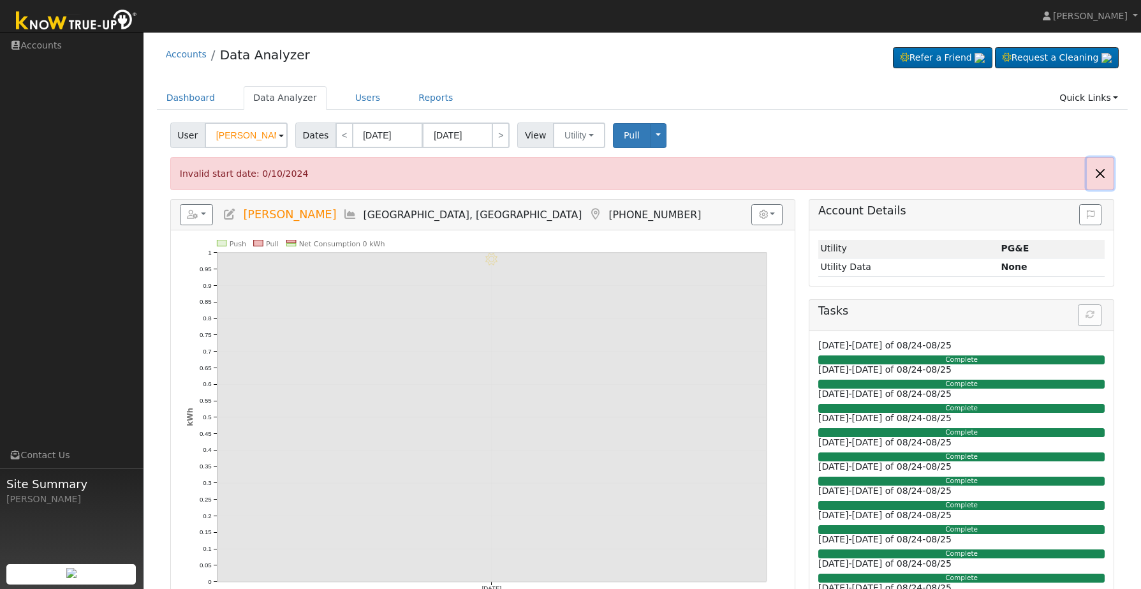
click at [1099, 172] on button "Close" at bounding box center [1100, 173] width 27 height 31
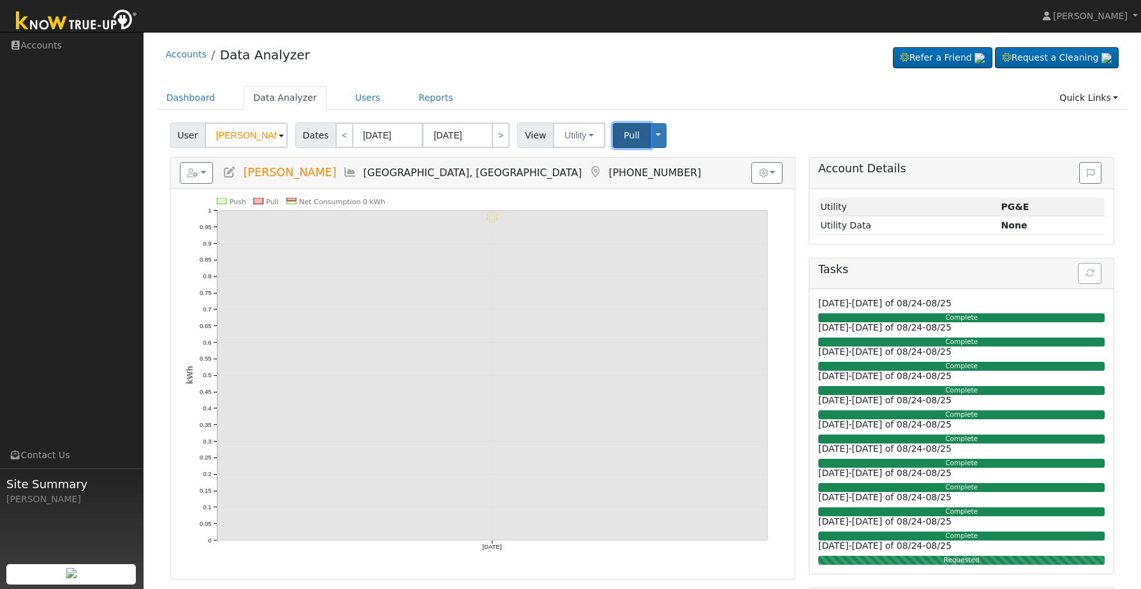
click at [613, 139] on button "Pull" at bounding box center [632, 135] width 38 height 25
click at [804, 161] on div "Account Details Issue History Date By Flag Comment Type No Issue History Loadin…" at bounding box center [962, 411] width 320 height 508
click at [765, 135] on div "User Irma Flores Account Default Account Default Account 4235 North Augusta Str…" at bounding box center [642, 133] width 949 height 30
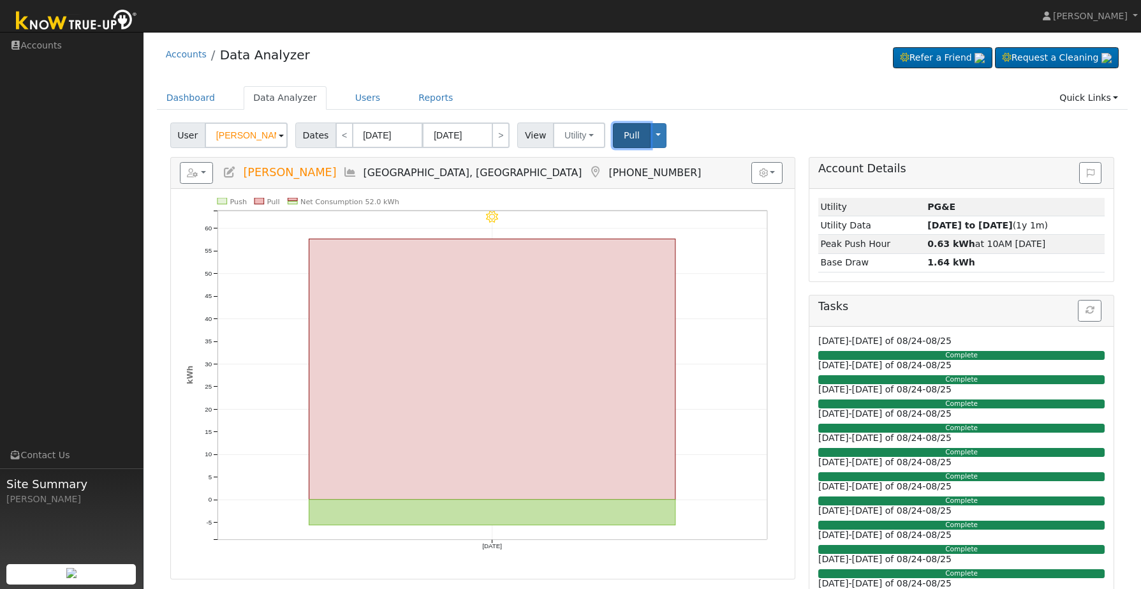
click at [626, 131] on span "Pull" at bounding box center [632, 135] width 16 height 10
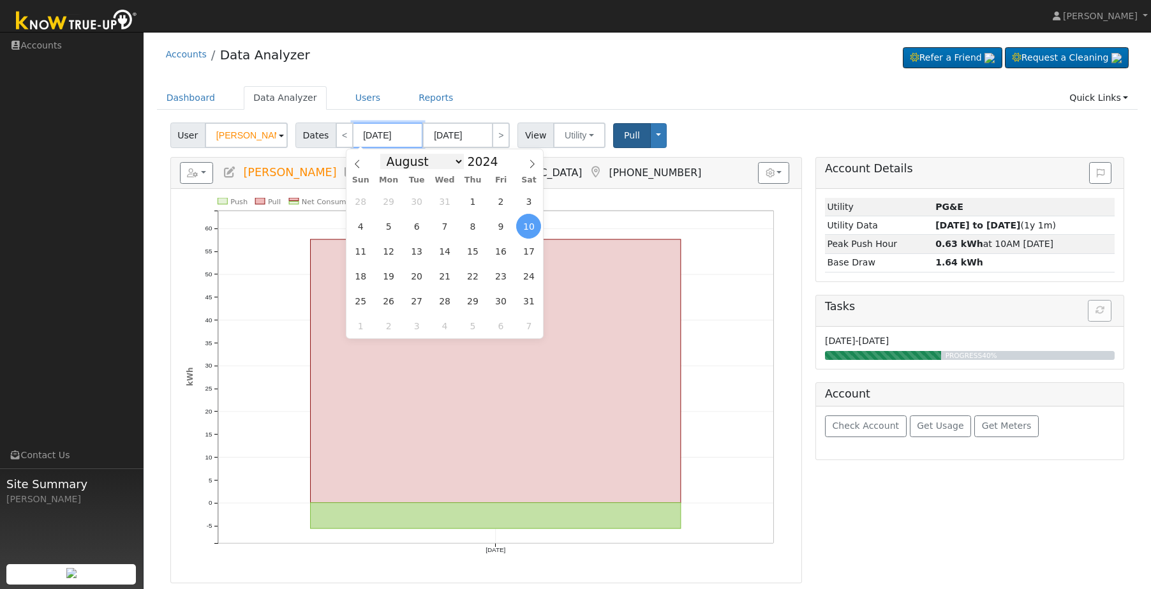
click at [406, 141] on input "08/10/2024" at bounding box center [388, 135] width 70 height 26
click at [476, 133] on input "08/10/2024" at bounding box center [457, 135] width 70 height 26
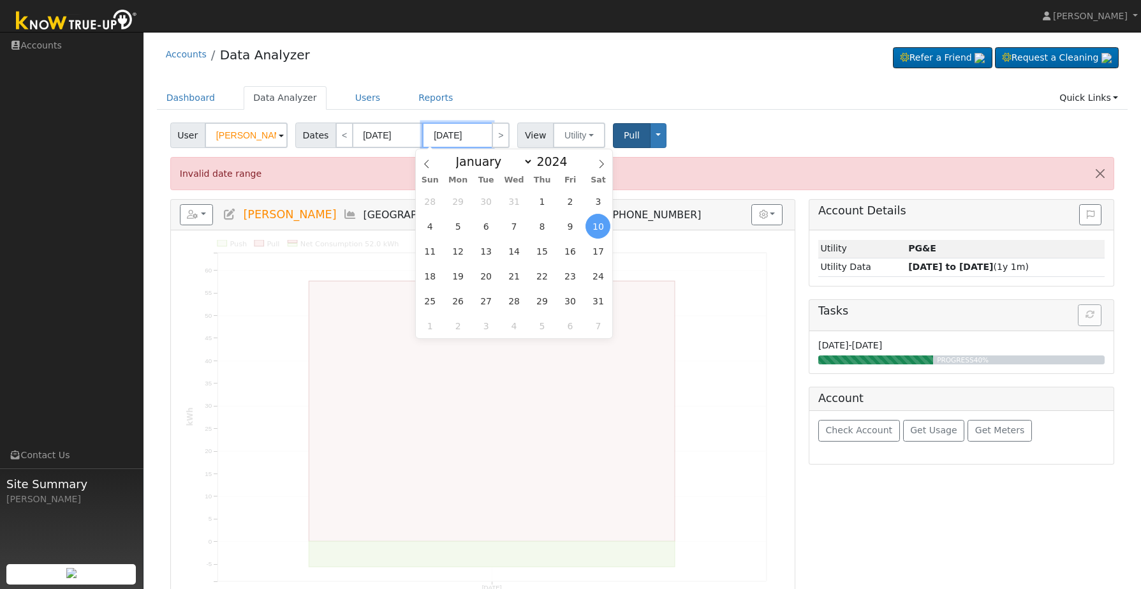
type input "08/10/2025"
click at [591, 86] on ul "Dashboard Data Analyzer Users Reports Quick Links Quick Add Quick Connect Run a…" at bounding box center [642, 98] width 971 height 24
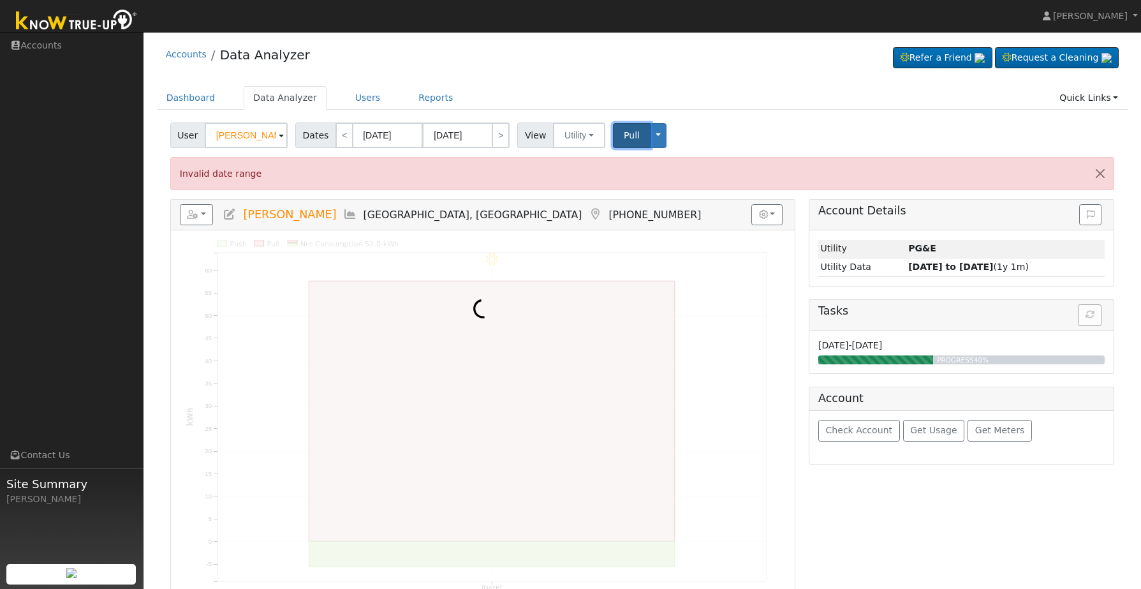
click at [613, 137] on button "Pull" at bounding box center [632, 135] width 38 height 25
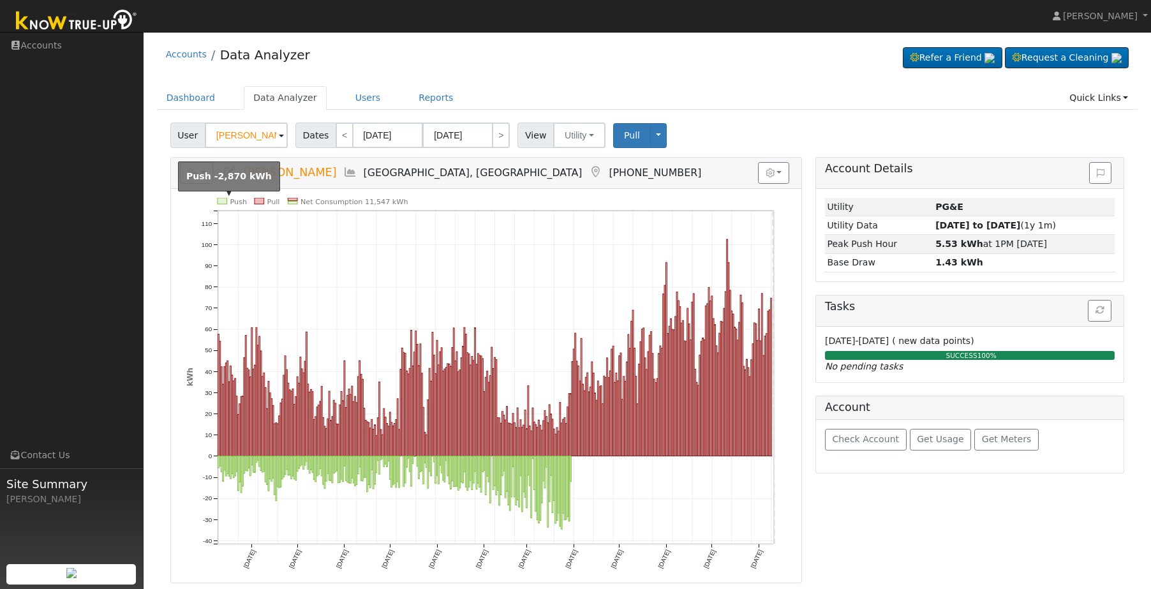
click at [222, 201] on rect at bounding box center [223, 201] width 10 height 6
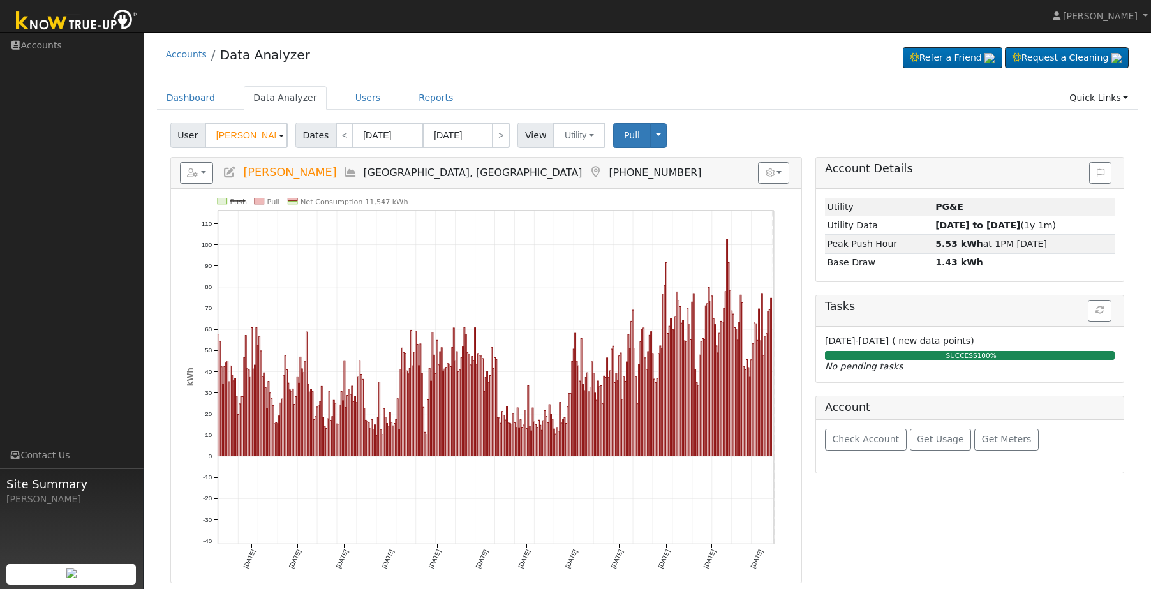
click at [265, 203] on icon "Push Pull Net Consumption 11,547 kWh Sun 9/01 Tue 10/01 Fri 11/01 Sun 12/01 Wed…" at bounding box center [486, 392] width 600 height 389
click at [247, 200] on icon "Push Pull Net Consumption 11,547 kWh Sun 9/01 Tue 10/01 Fri 11/01 Sun 12/01 Wed…" at bounding box center [486, 392] width 600 height 389
click at [256, 198] on rect at bounding box center [260, 201] width 10 height 6
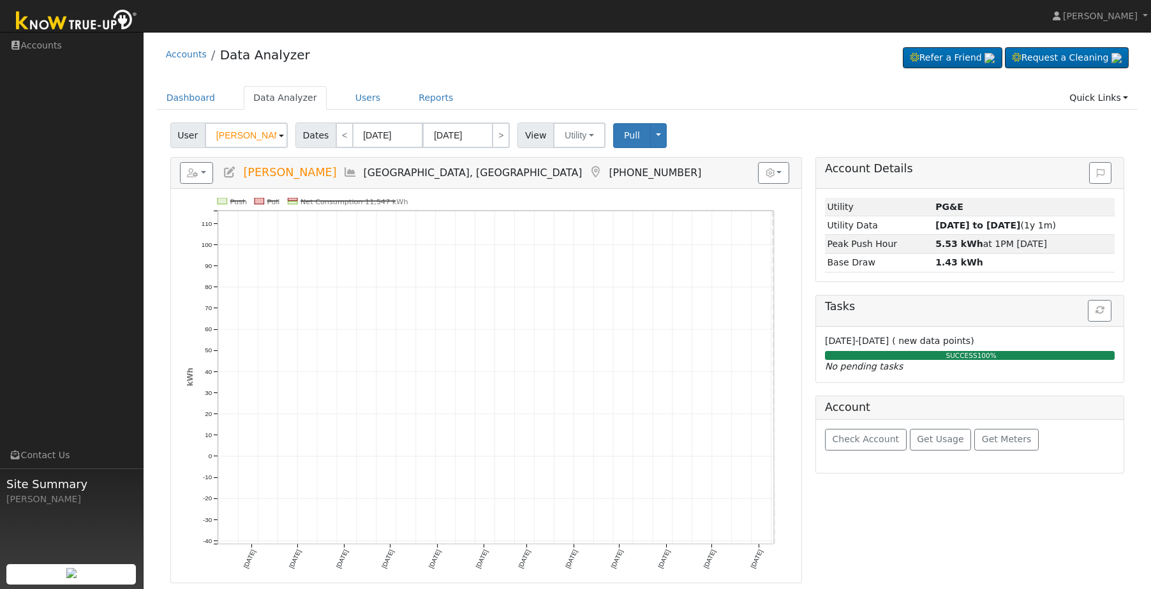
click at [265, 198] on icon "Push Pull Net Consumption 11,547 kWh Sun 9/01 Tue 10/01 Fri 11/01 Sun 12/01 Wed…" at bounding box center [486, 392] width 600 height 389
click at [242, 202] on text "Push" at bounding box center [238, 202] width 17 height 8
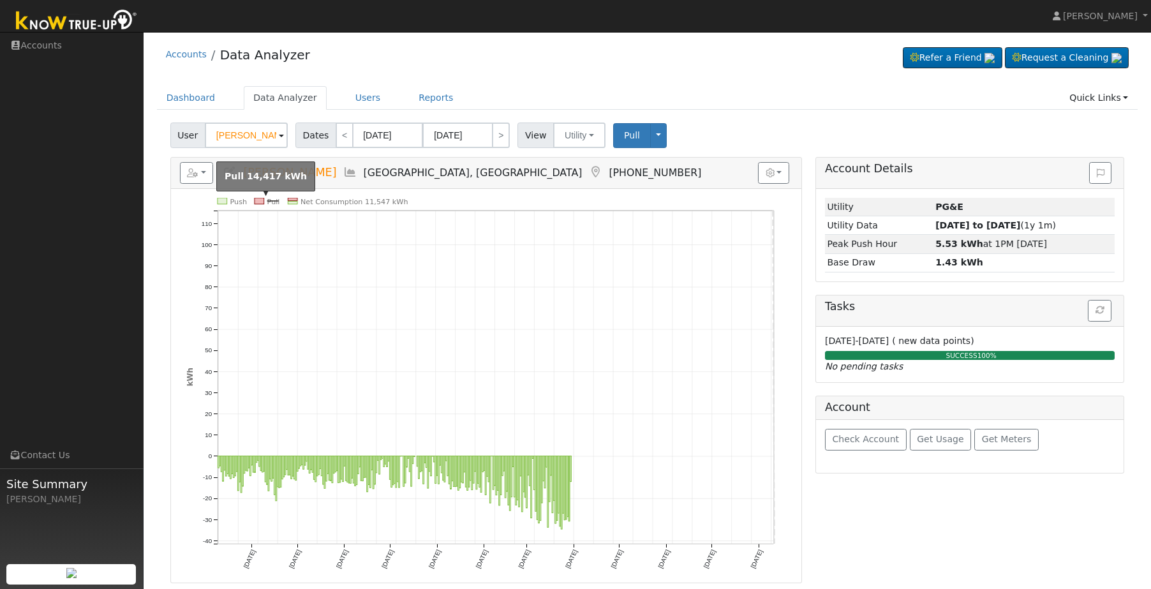
click at [259, 200] on rect at bounding box center [260, 201] width 10 height 6
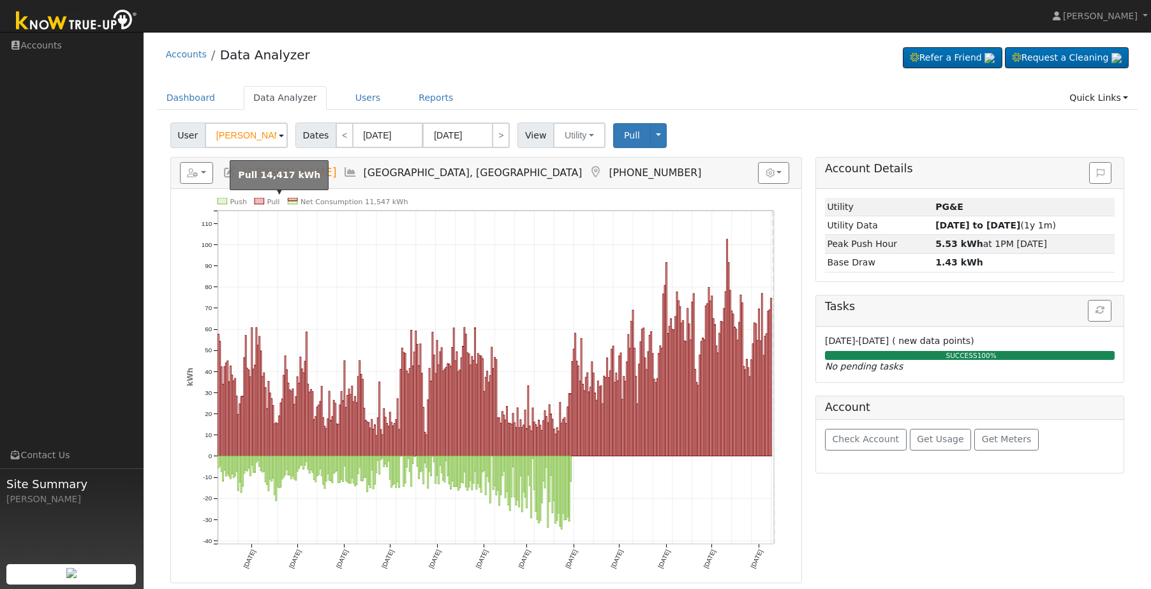
click at [270, 202] on text "Pull" at bounding box center [273, 202] width 13 height 8
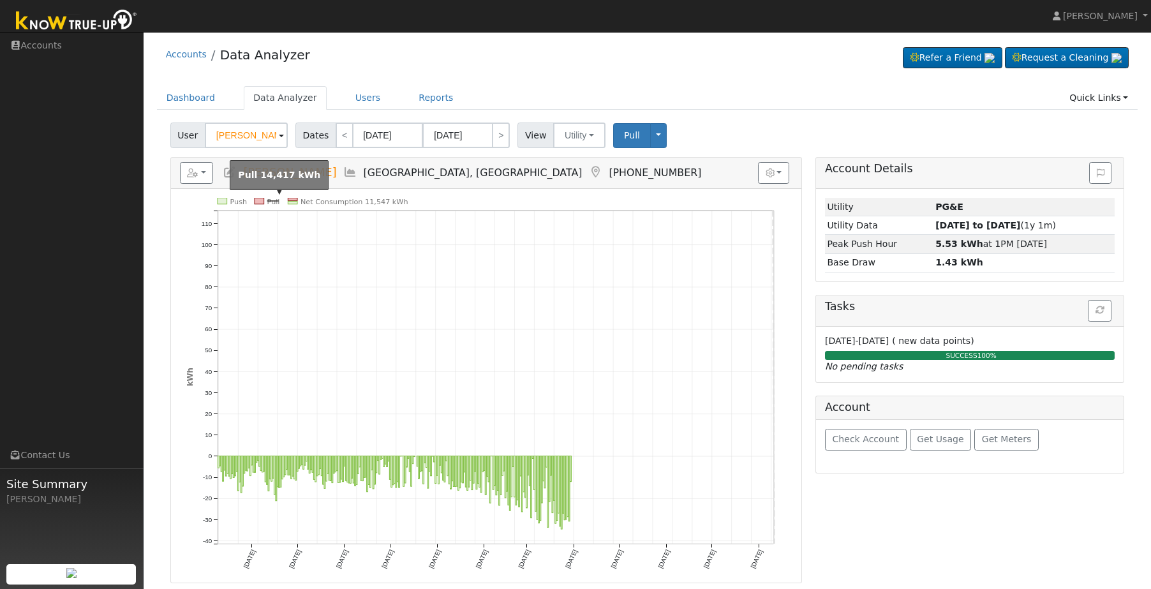
click at [276, 204] on text "Pull" at bounding box center [273, 202] width 13 height 8
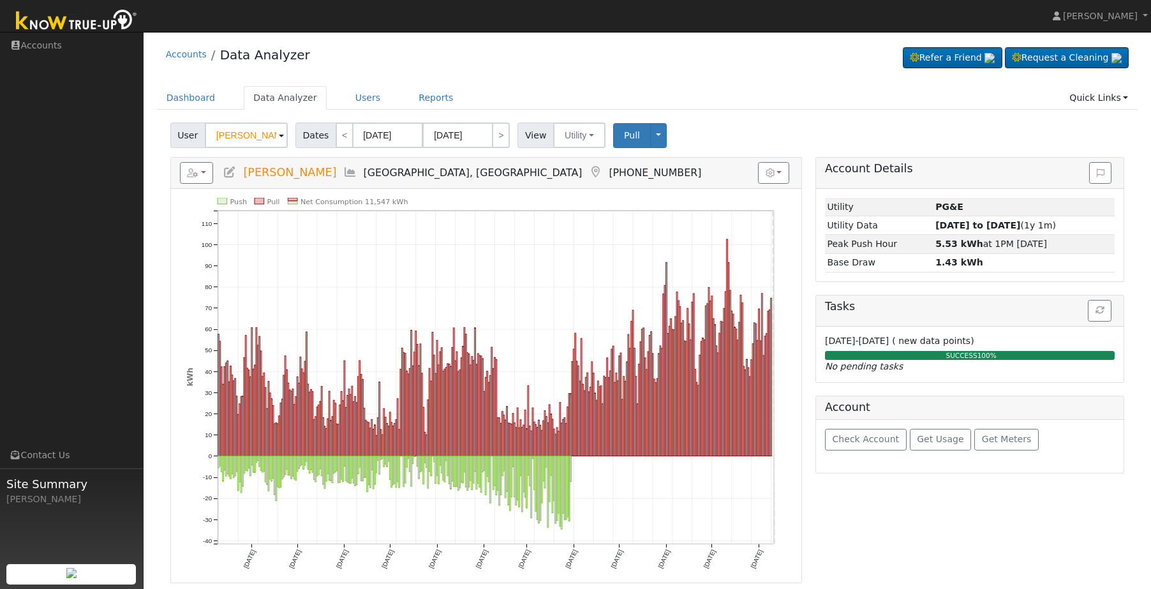
click at [609, 172] on span "323-421-6205" at bounding box center [655, 172] width 92 height 12
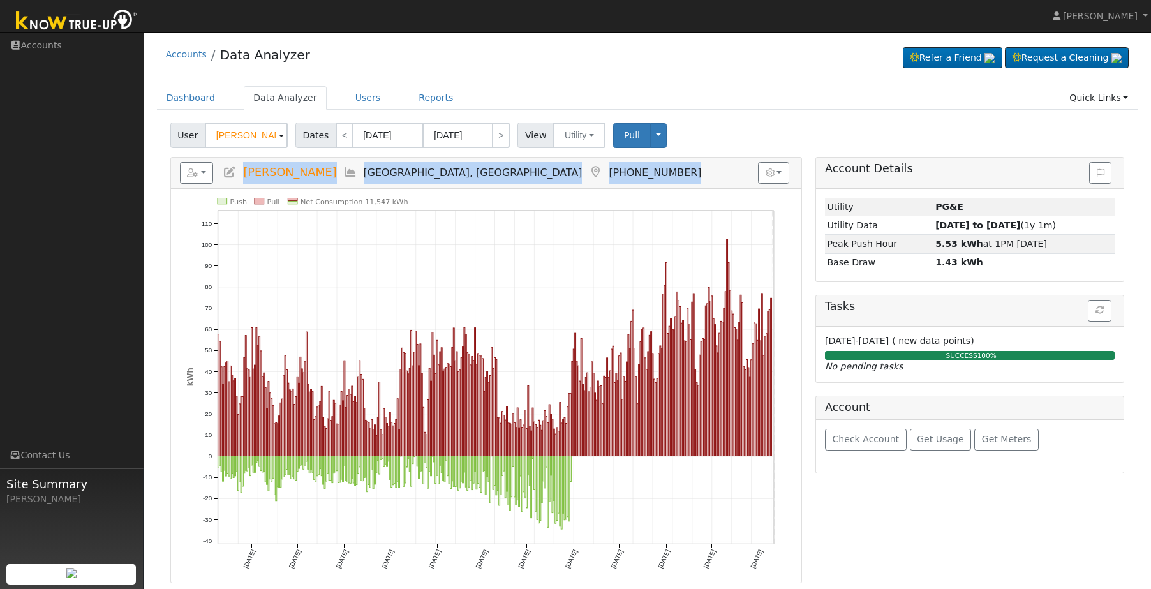
click at [609, 172] on span "323-421-6205" at bounding box center [655, 172] width 92 height 12
click at [516, 182] on h5 "Reports Scenario Health Check Energy Audit Account Timeline User Audit Trail In…" at bounding box center [486, 173] width 612 height 22
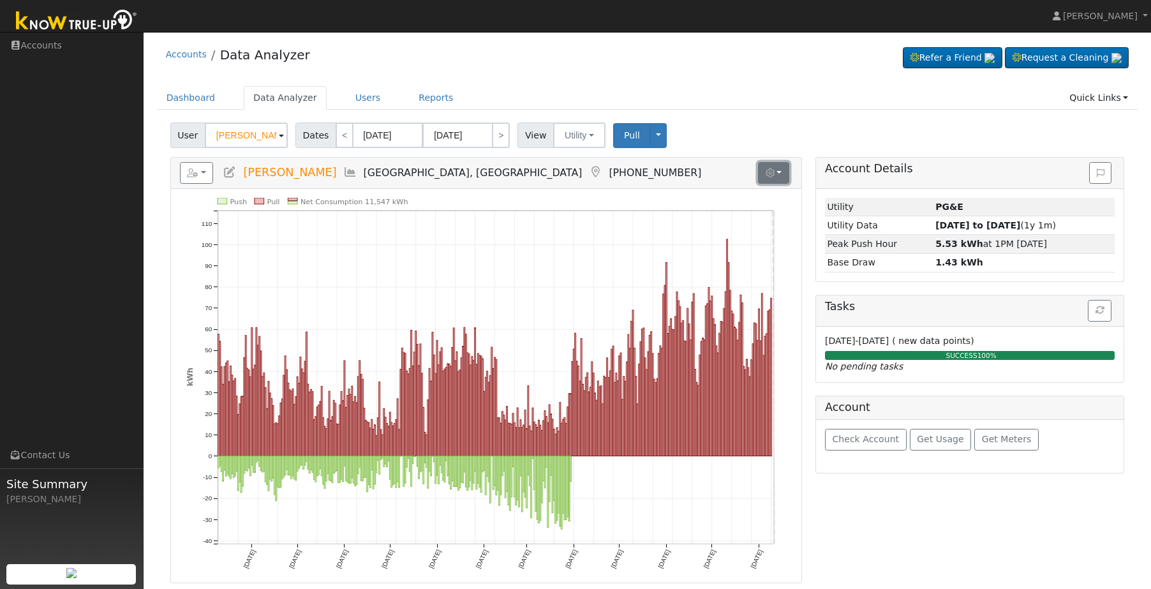
click at [779, 170] on button "button" at bounding box center [773, 173] width 31 height 22
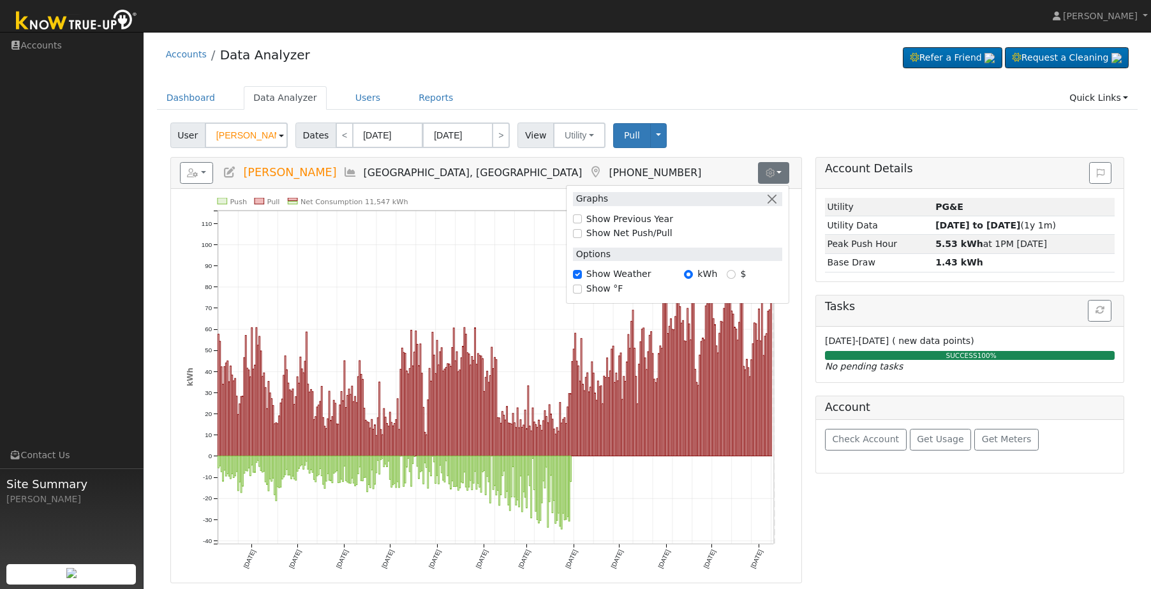
click at [850, 90] on ul "Dashboard Data Analyzer Users Reports Quick Links Quick Add Quick Connect Run a…" at bounding box center [647, 98] width 981 height 24
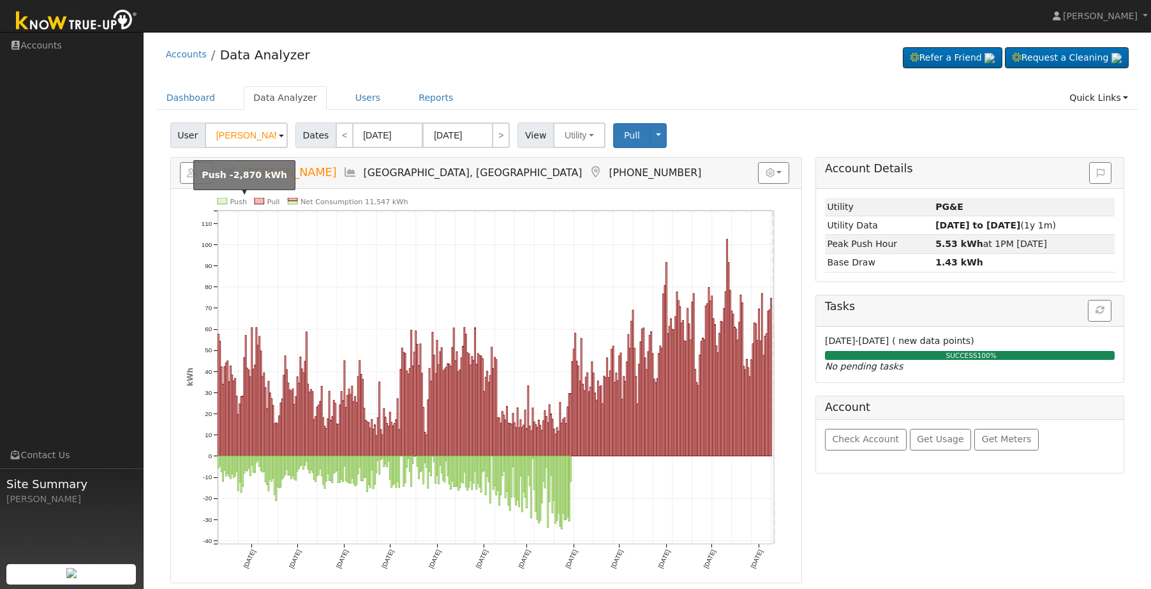
click at [232, 201] on text "Push" at bounding box center [238, 202] width 17 height 8
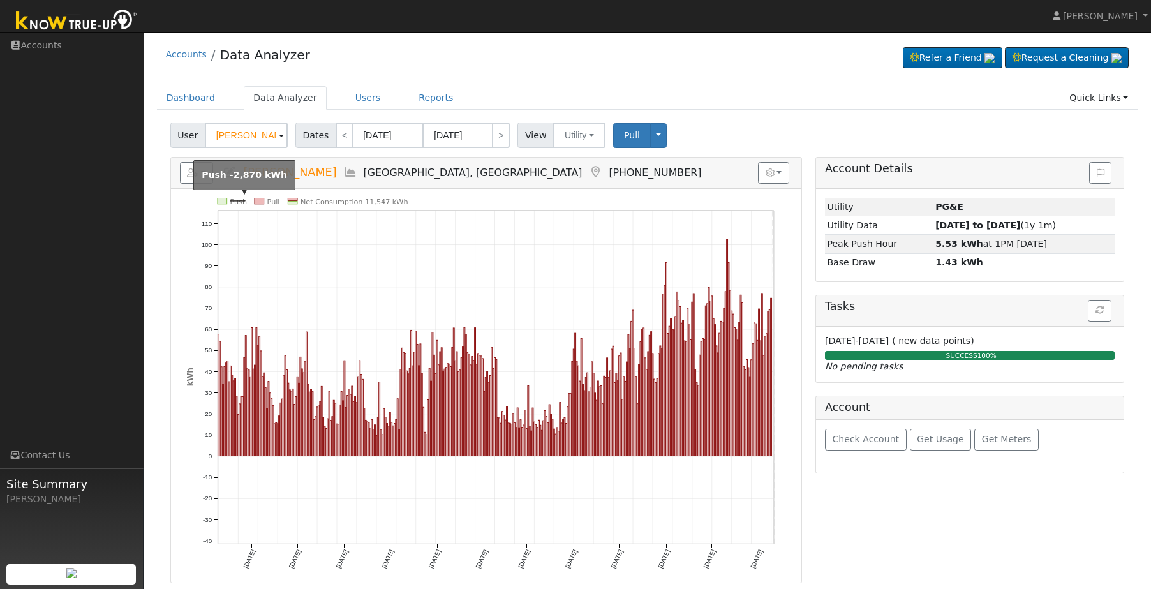
click at [233, 199] on text "Push" at bounding box center [238, 202] width 17 height 8
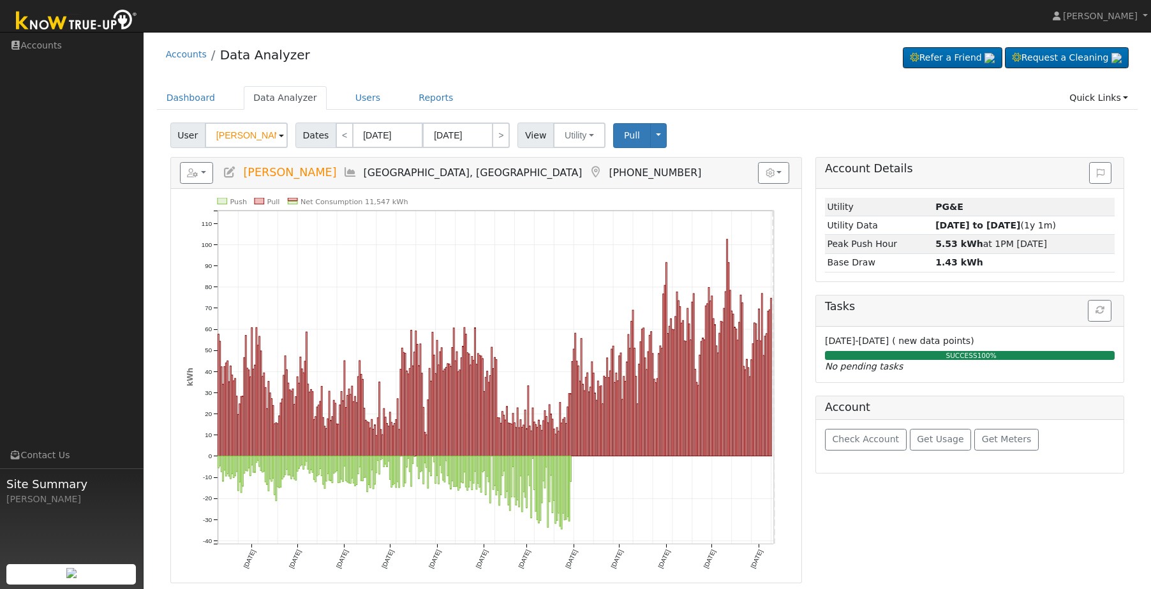
click at [265, 196] on div "Push Pull Net Consumption 11,547 kWh Sun 9/01 Tue 10/01 Fri 11/01 Sun 12/01 Wed…" at bounding box center [486, 386] width 630 height 394
click at [436, 196] on div "Push Pull Net Consumption 11,547 kWh Sun 9/01 Tue 10/01 Fri 11/01 Sun 12/01 Wed…" at bounding box center [486, 386] width 630 height 394
click at [259, 203] on rect at bounding box center [260, 201] width 10 height 6
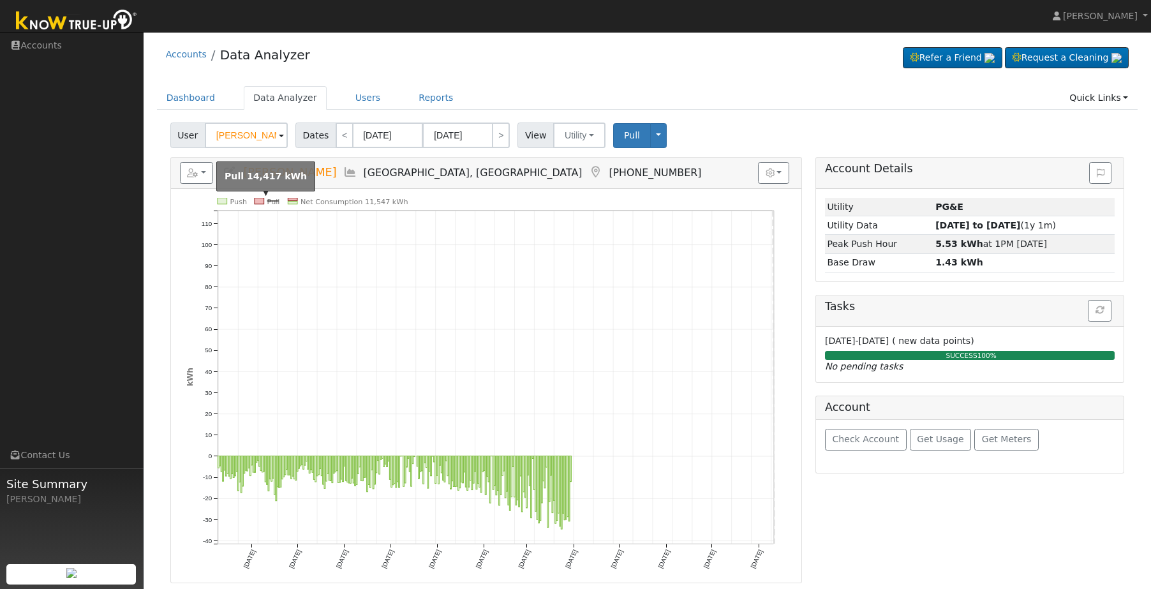
click at [259, 203] on rect at bounding box center [260, 201] width 10 height 6
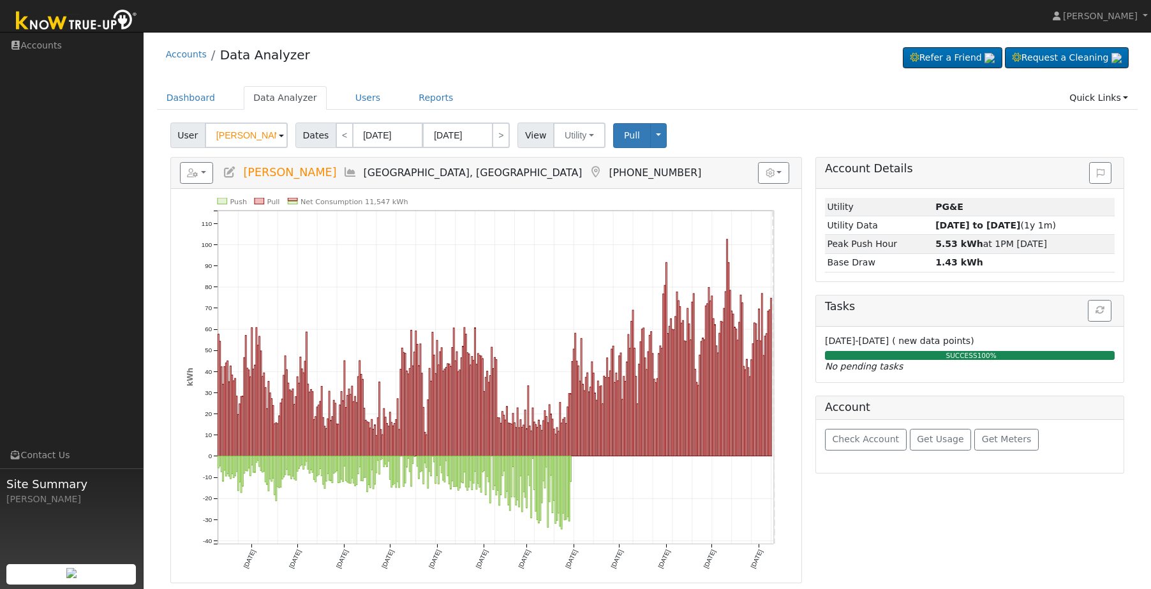
drag, startPoint x: 853, startPoint y: 539, endPoint x: 834, endPoint y: 543, distance: 20.3
click at [834, 543] on div "Account Details Issue History Date By Flag Comment Type No Issue History Loadin…" at bounding box center [969, 370] width 323 height 426
click at [258, 207] on icon "Push Pull Net Consumption 11,547 kWh Sun 9/01 Tue 10/01 Fri 11/01 Sun 12/01 Wed…" at bounding box center [486, 392] width 600 height 389
click at [262, 202] on rect at bounding box center [260, 201] width 10 height 6
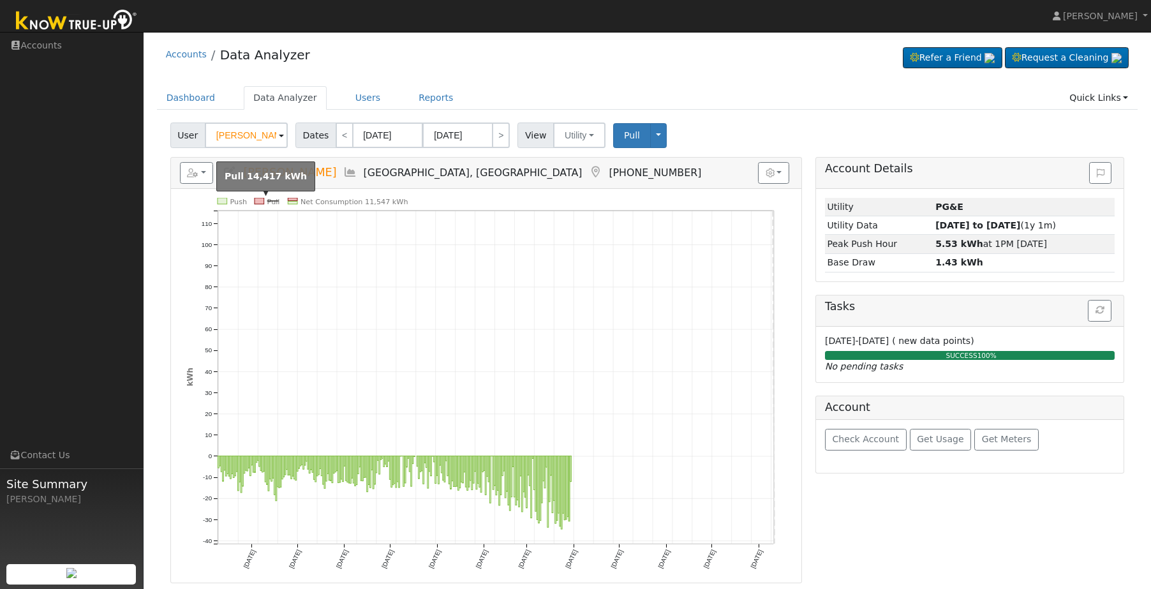
click at [262, 202] on rect at bounding box center [260, 201] width 10 height 6
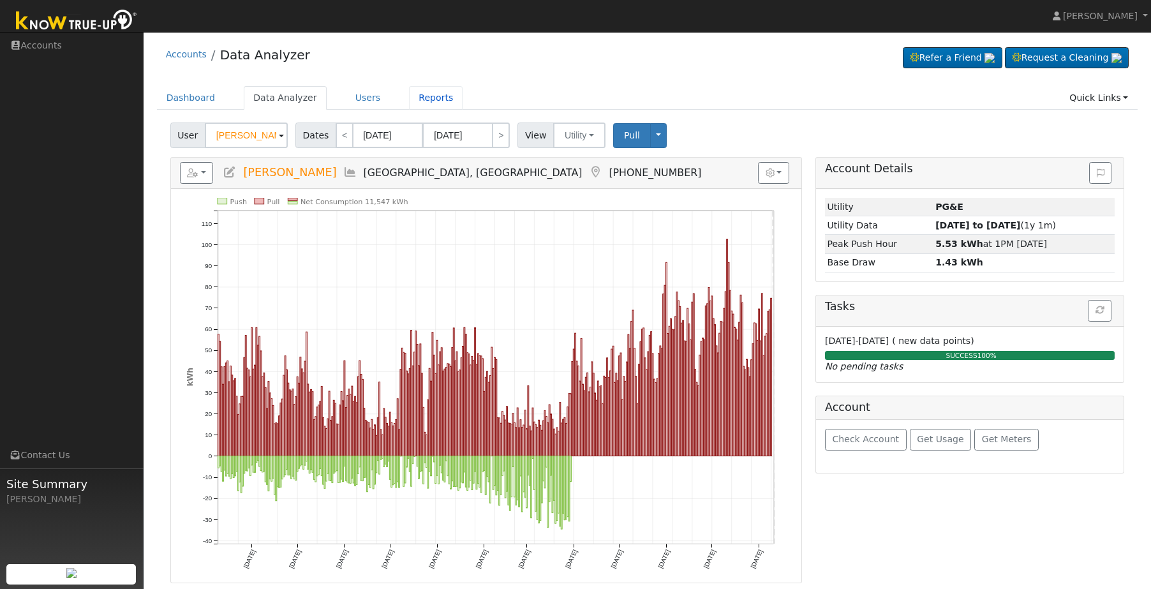
drag, startPoint x: 417, startPoint y: 93, endPoint x: 469, endPoint y: 122, distance: 60.0
click at [417, 93] on link "Reports" at bounding box center [436, 98] width 54 height 24
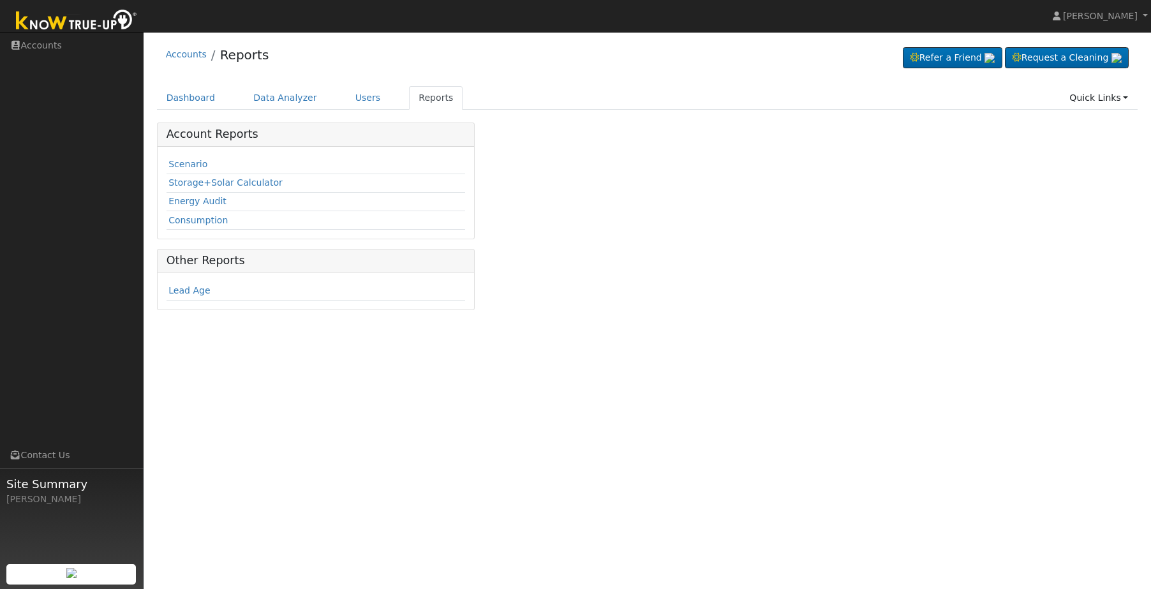
click at [197, 228] on td "Consumption" at bounding box center [315, 220] width 299 height 18
click at [200, 224] on link "Consumption" at bounding box center [197, 220] width 59 height 10
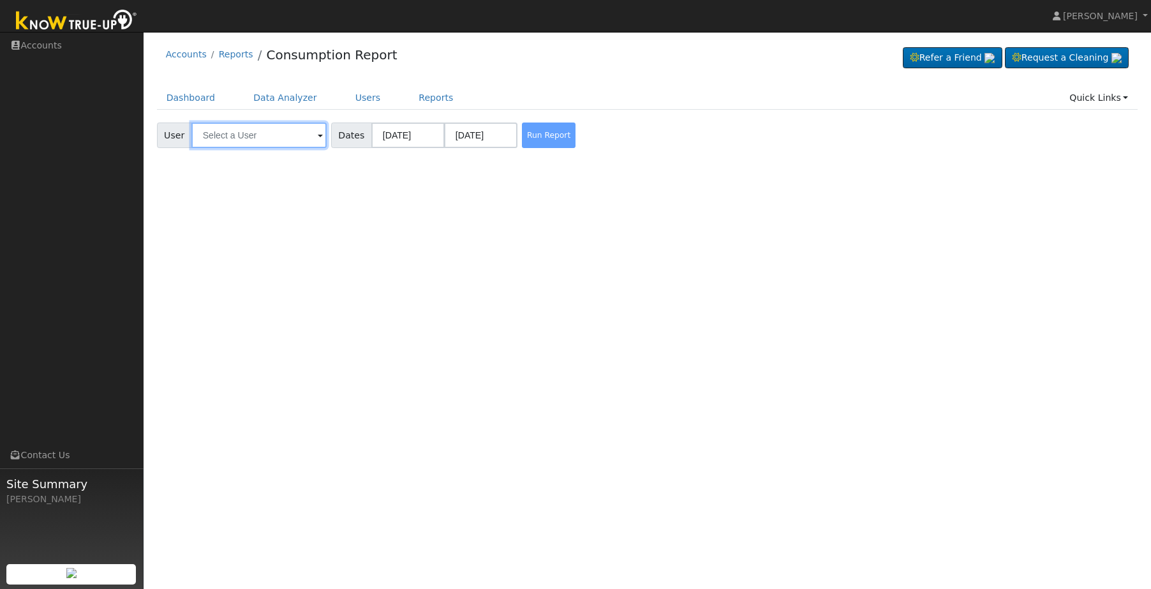
click at [304, 137] on input "text" at bounding box center [258, 135] width 135 height 26
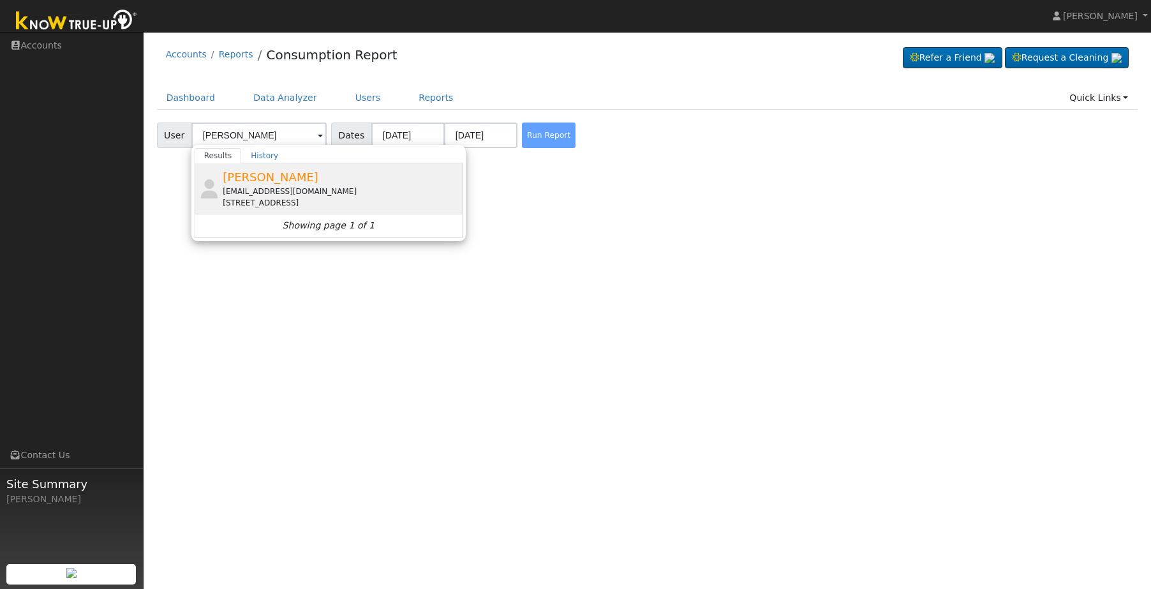
click at [320, 205] on div "4235 North Augusta Street, Fresno, CA 93726" at bounding box center [341, 202] width 237 height 11
type input "Irma Flores"
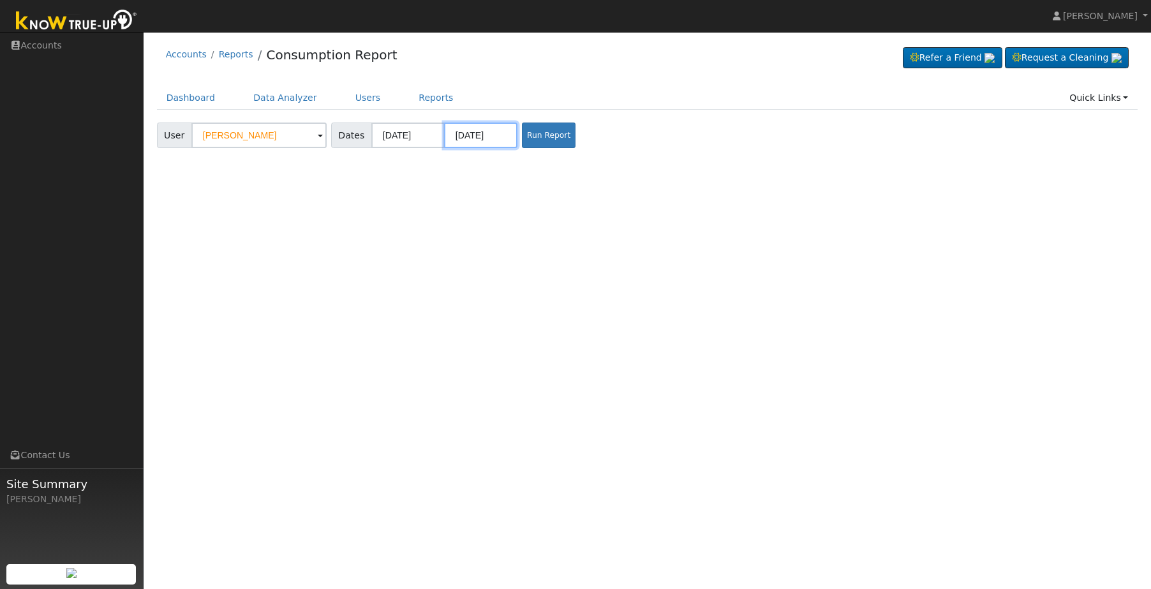
click at [489, 137] on input "07/31/2025" at bounding box center [480, 135] width 73 height 26
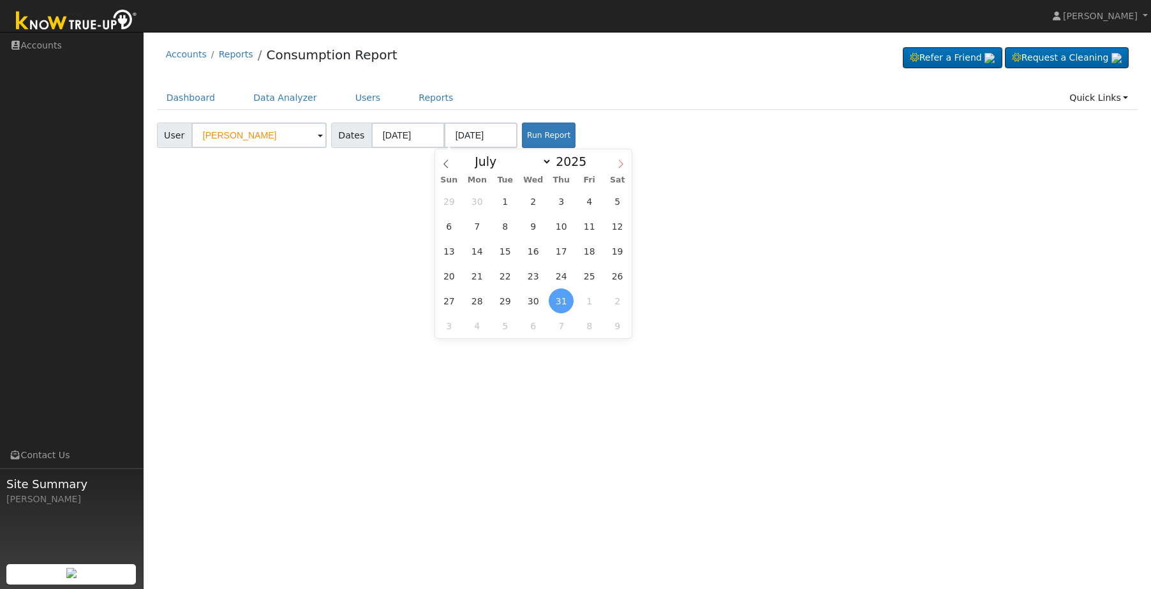
click at [616, 158] on span at bounding box center [621, 160] width 22 height 22
select select "7"
click at [452, 245] on span "10" at bounding box center [448, 251] width 25 height 25
type input "08/10/2025"
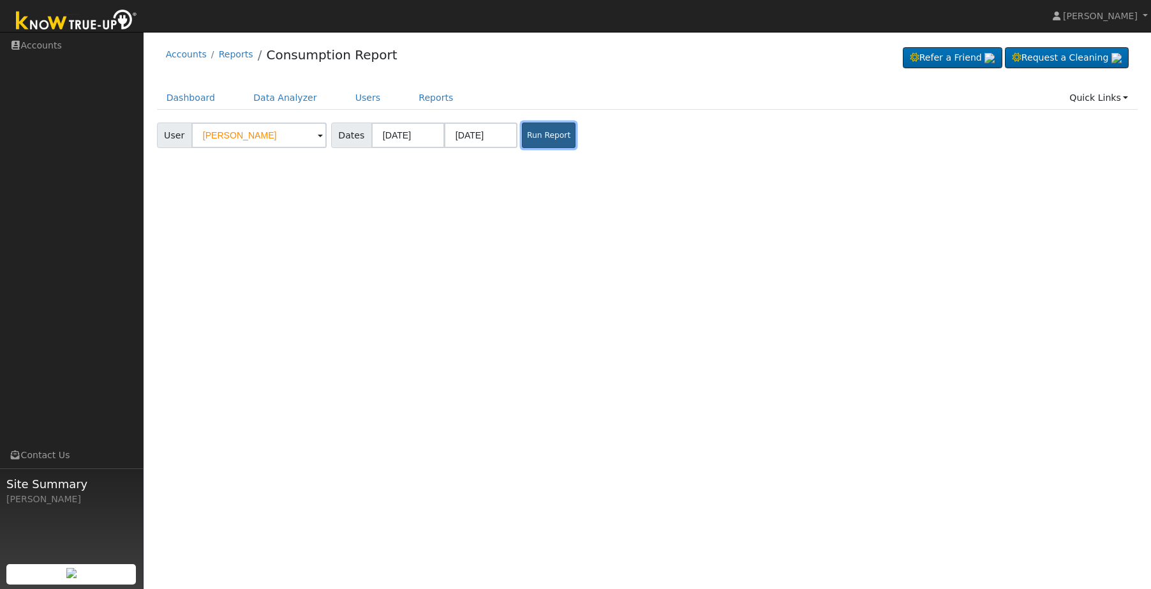
click at [530, 139] on button "Run Report" at bounding box center [549, 135] width 54 height 26
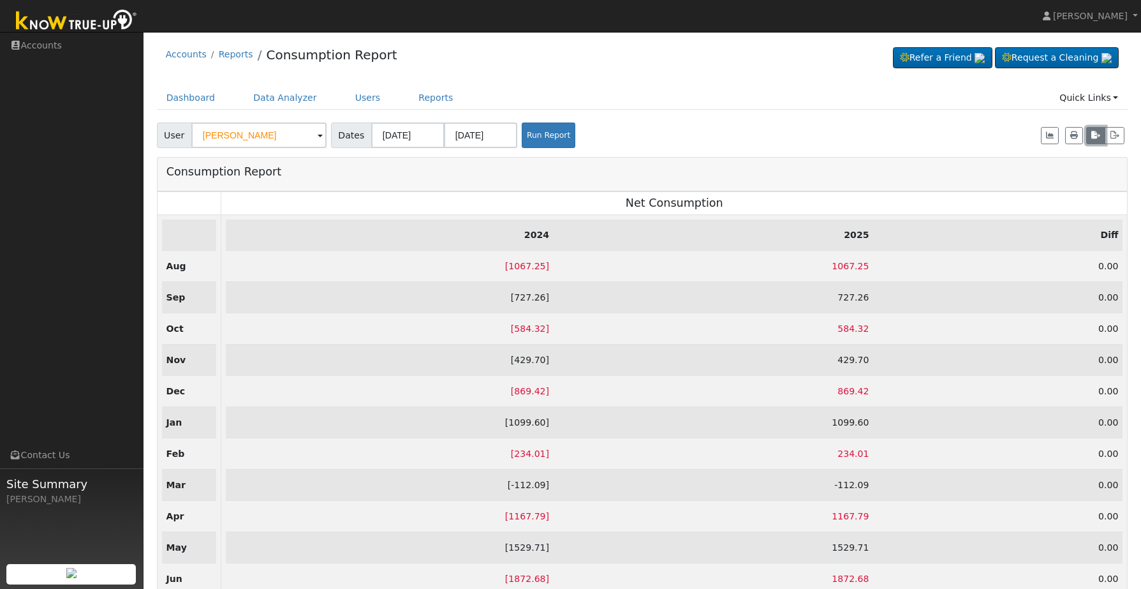
click at [1090, 134] on button "button" at bounding box center [1095, 136] width 19 height 18
click at [632, 115] on div "Dashboard Data Analyzer Users Reports Quick Links Quick Add Quick Connect Run a…" at bounding box center [642, 104] width 971 height 36
click at [1119, 139] on icon "button" at bounding box center [1115, 135] width 10 height 8
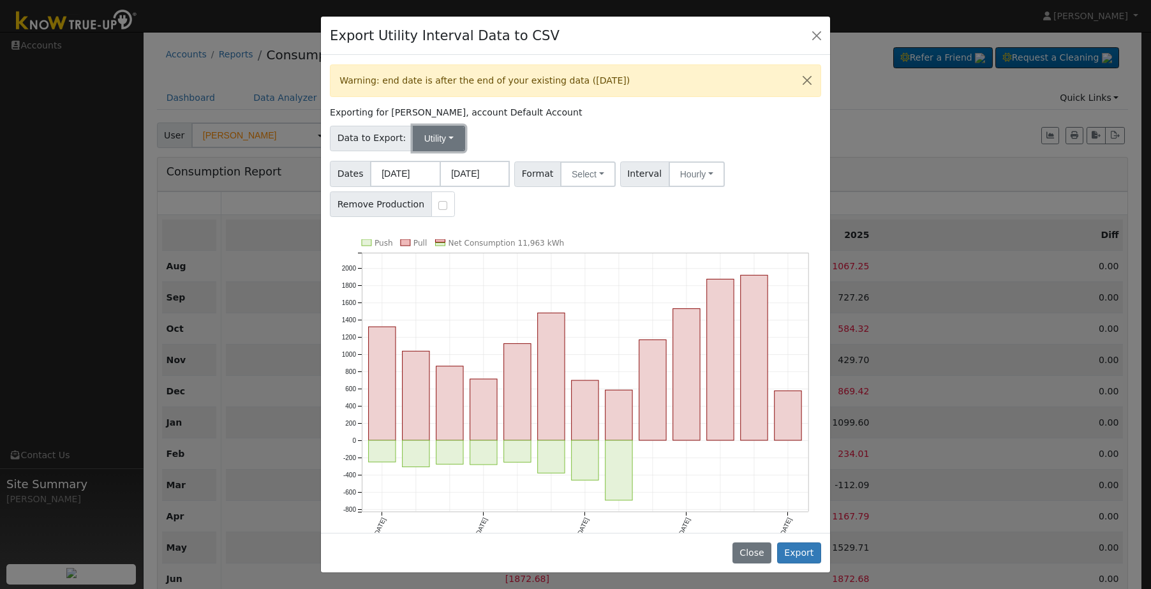
click at [436, 139] on button "Utility" at bounding box center [439, 139] width 52 height 26
click at [524, 135] on div "Data to Export: Utility Utility Solar" at bounding box center [576, 136] width 496 height 30
click at [575, 175] on button "Select" at bounding box center [587, 174] width 55 height 26
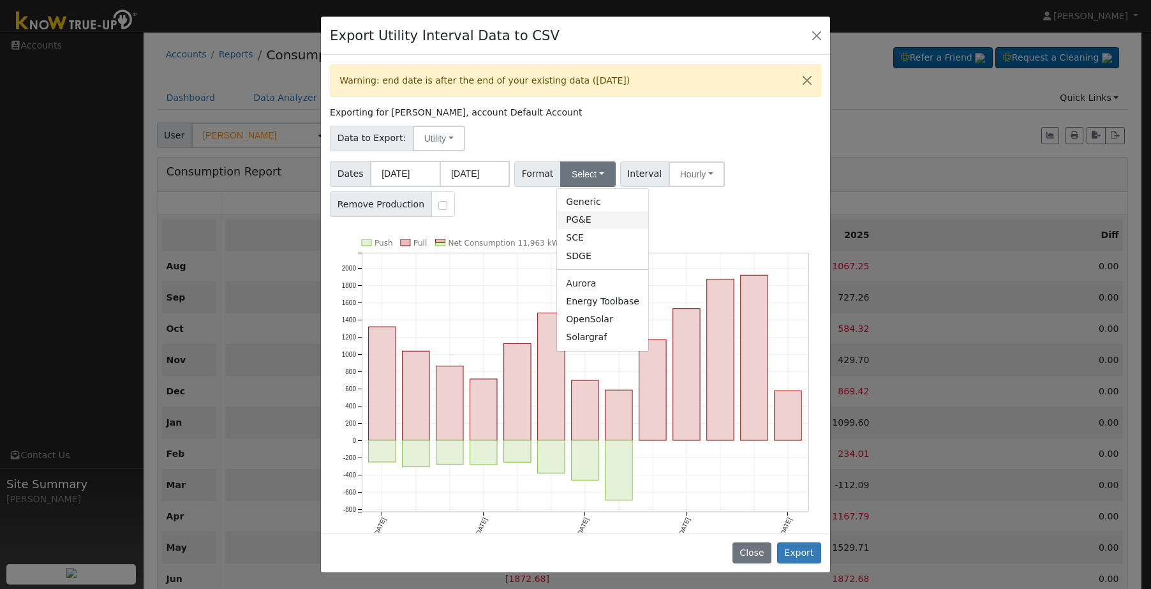
click at [580, 221] on link "PG&E" at bounding box center [602, 220] width 91 height 18
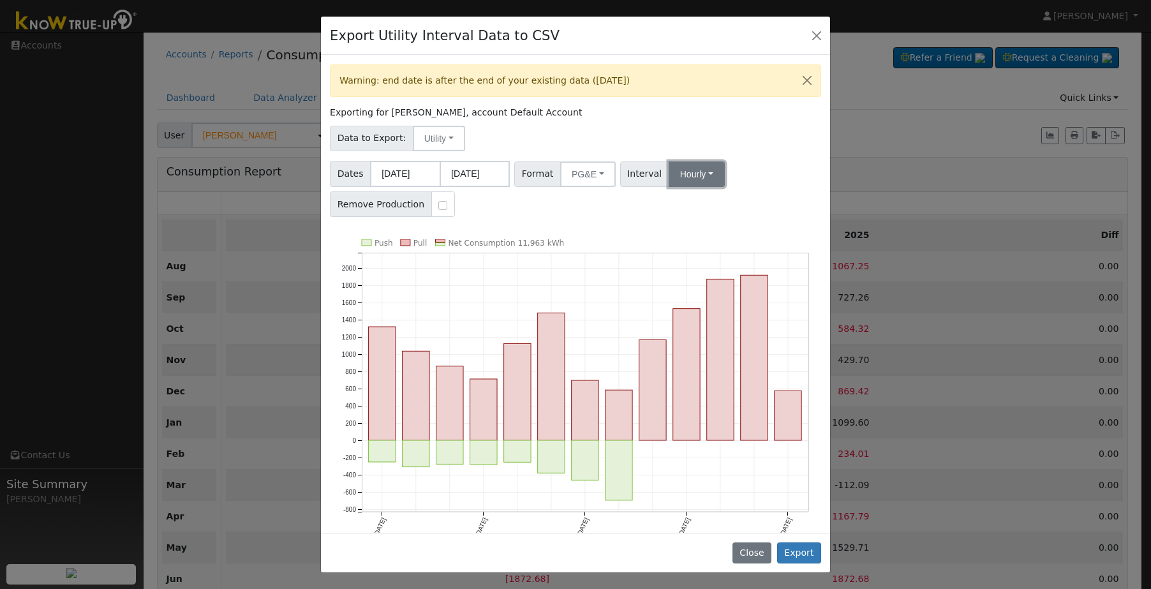
click at [700, 181] on button "Hourly" at bounding box center [696, 174] width 56 height 26
click at [708, 207] on link "15 Minute" at bounding box center [708, 202] width 89 height 18
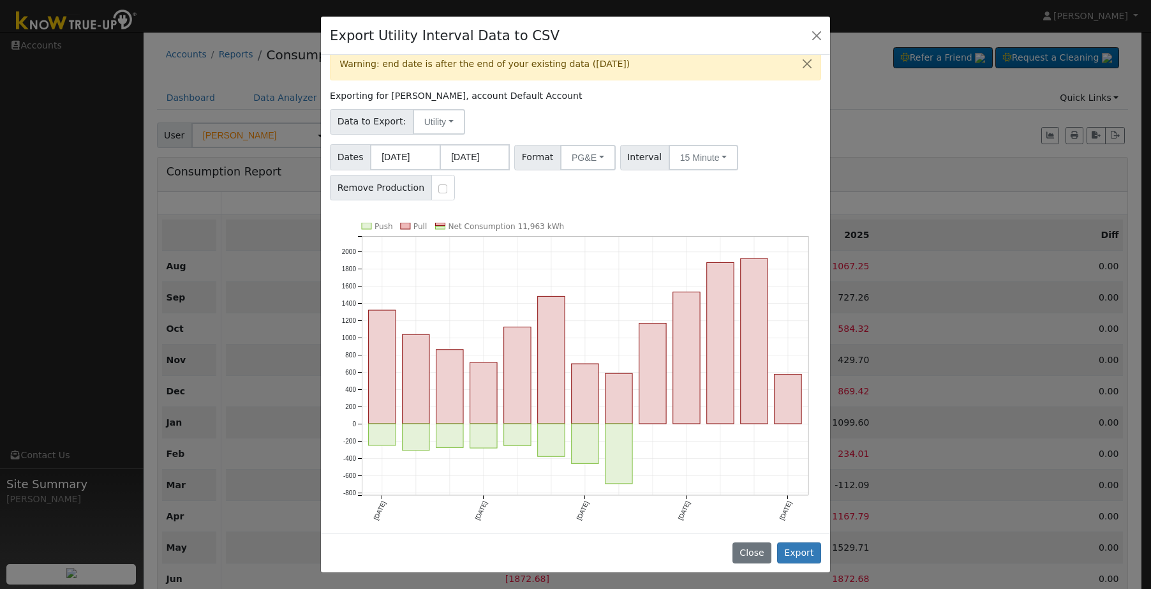
scroll to position [18, 0]
click at [796, 554] on button "Export" at bounding box center [799, 553] width 44 height 22
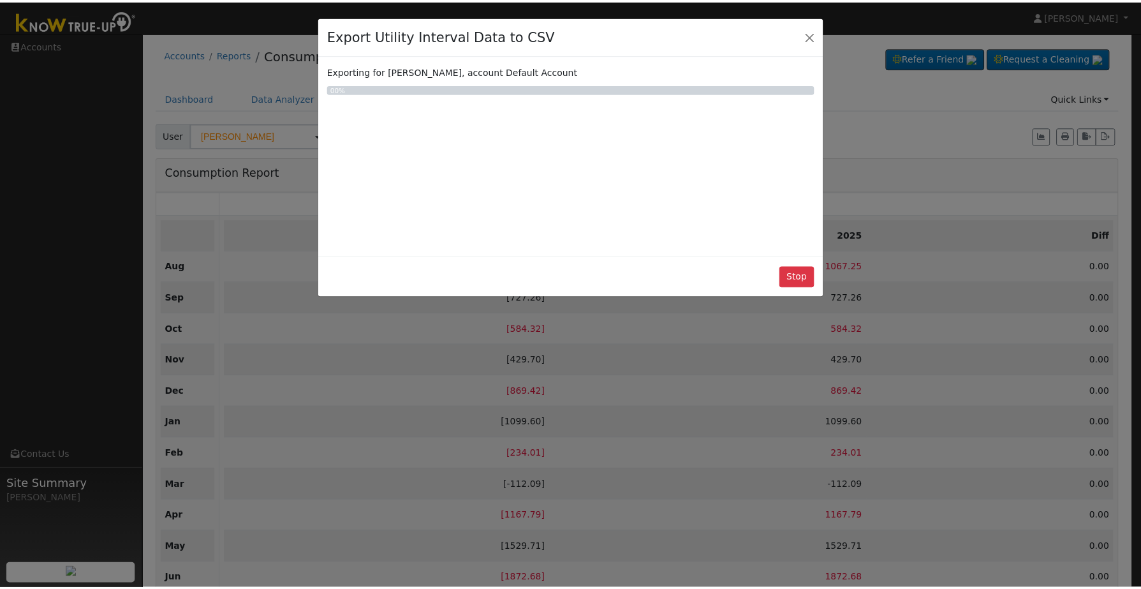
scroll to position [0, 0]
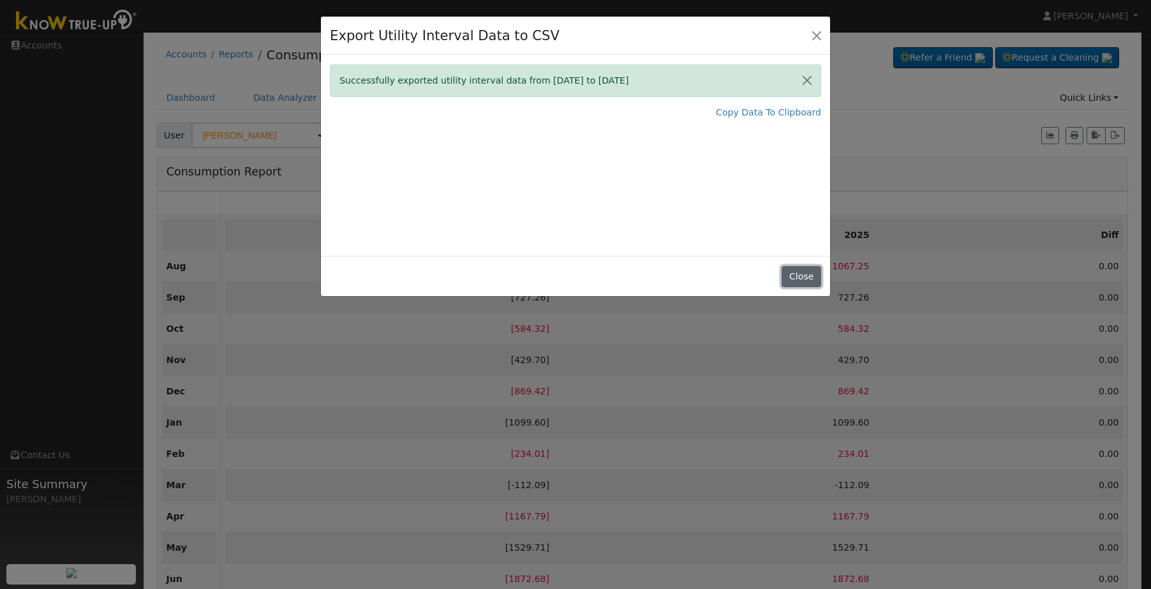
click at [795, 280] on button "Close" at bounding box center [800, 277] width 39 height 22
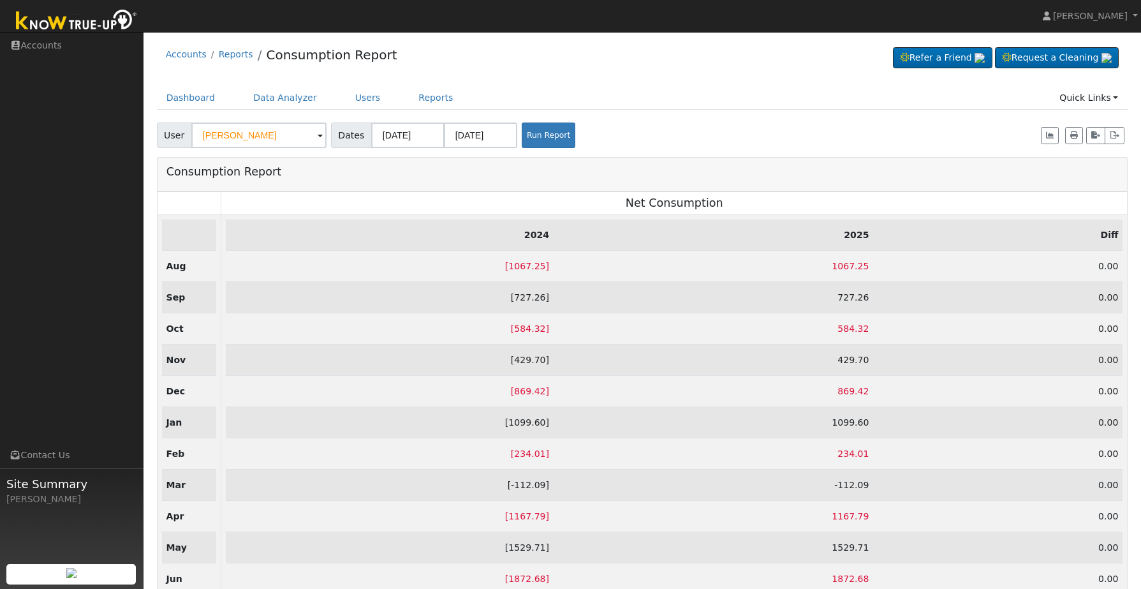
click at [748, 94] on ul "Dashboard Data Analyzer Users Reports Quick Links Quick Add Quick Connect Run a…" at bounding box center [642, 98] width 971 height 24
